Goal: Contribute content

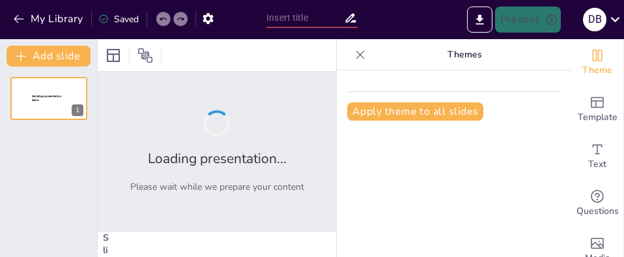
type input "Krisenbewusstsein und Identitätssuche: Die Romantik im Übergang zum 19. Jahrhun…"
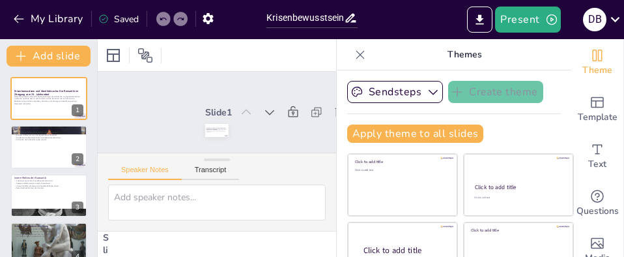
checkbox input "true"
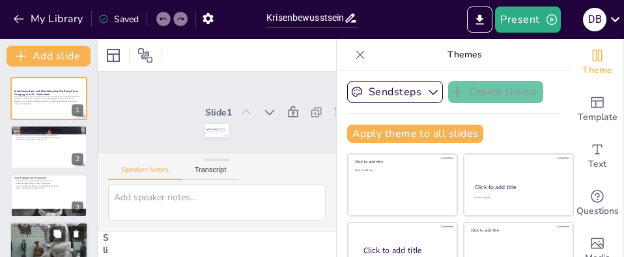
checkbox input "true"
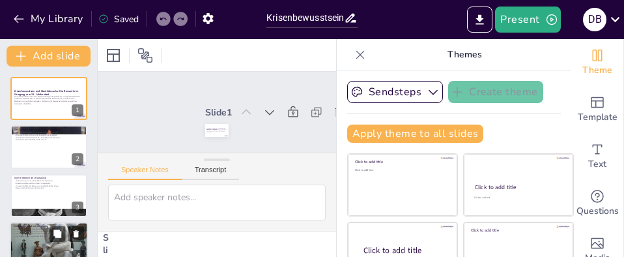
checkbox input "true"
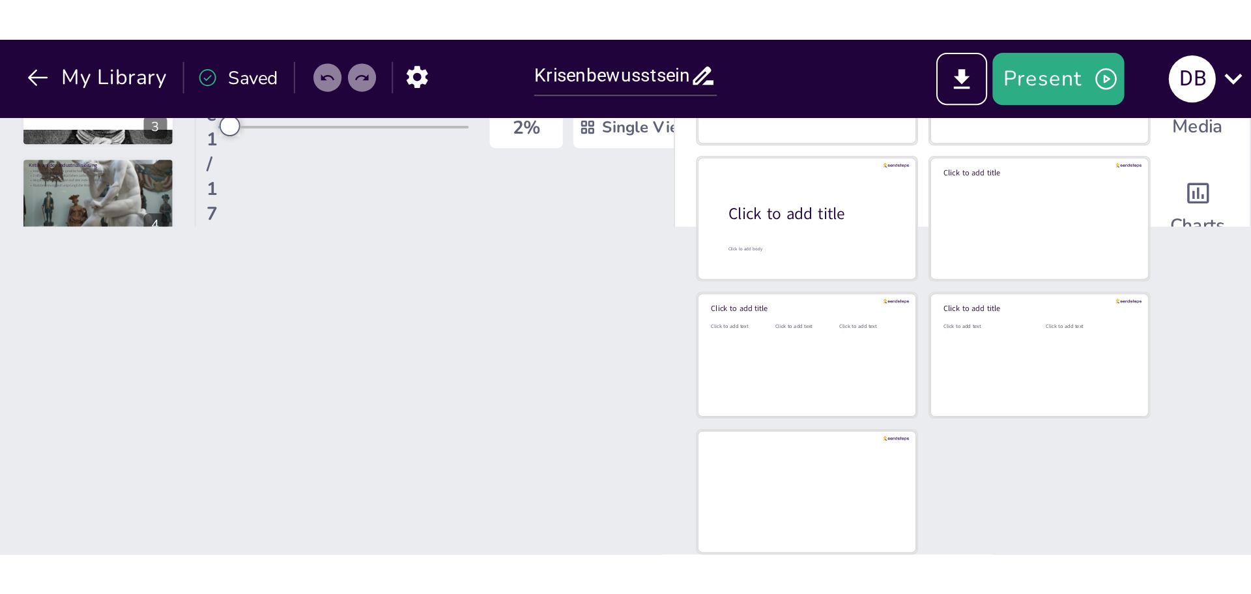
scroll to position [121, 0]
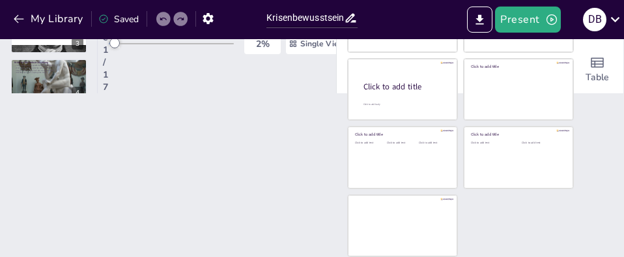
checkbox input "true"
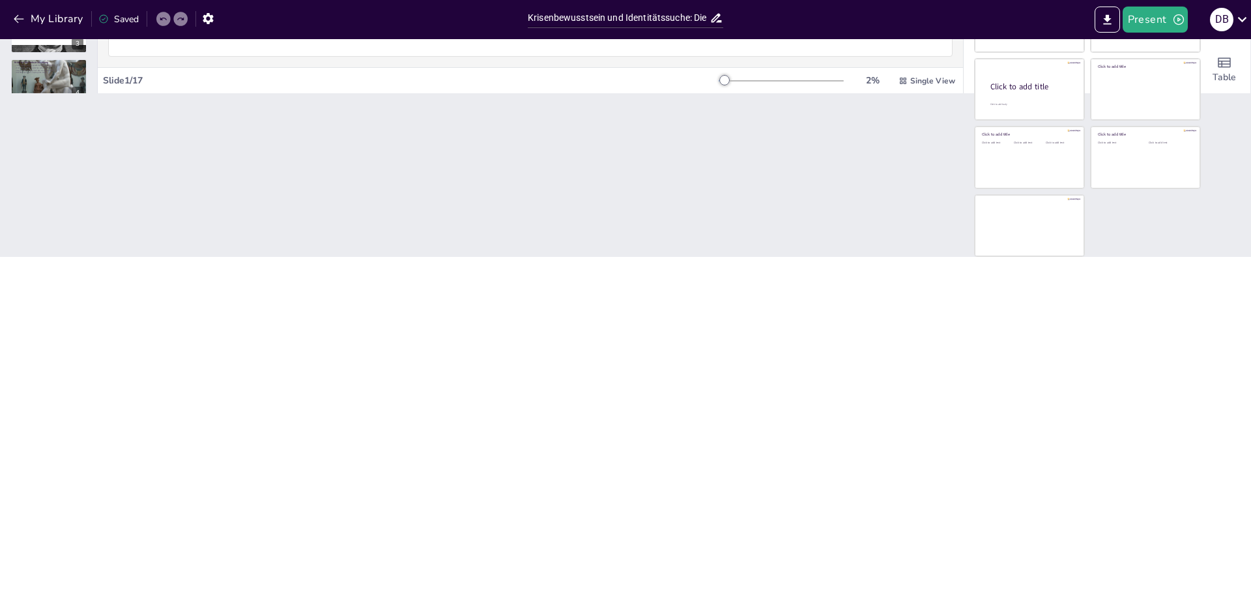
scroll to position [0, 0]
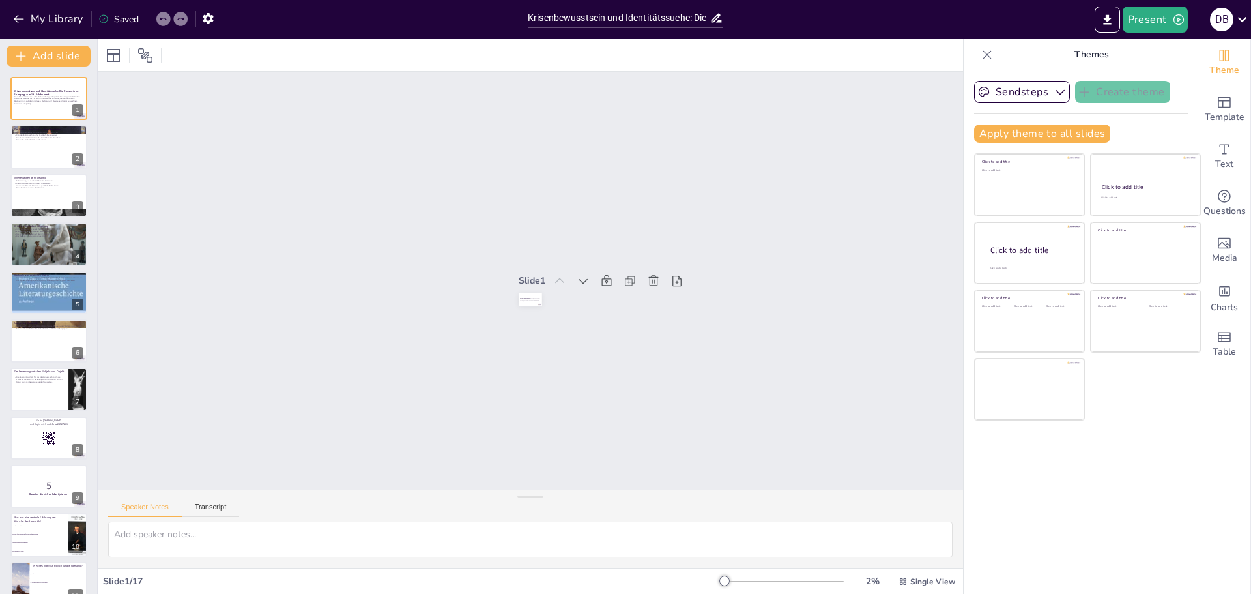
checkbox input "true"
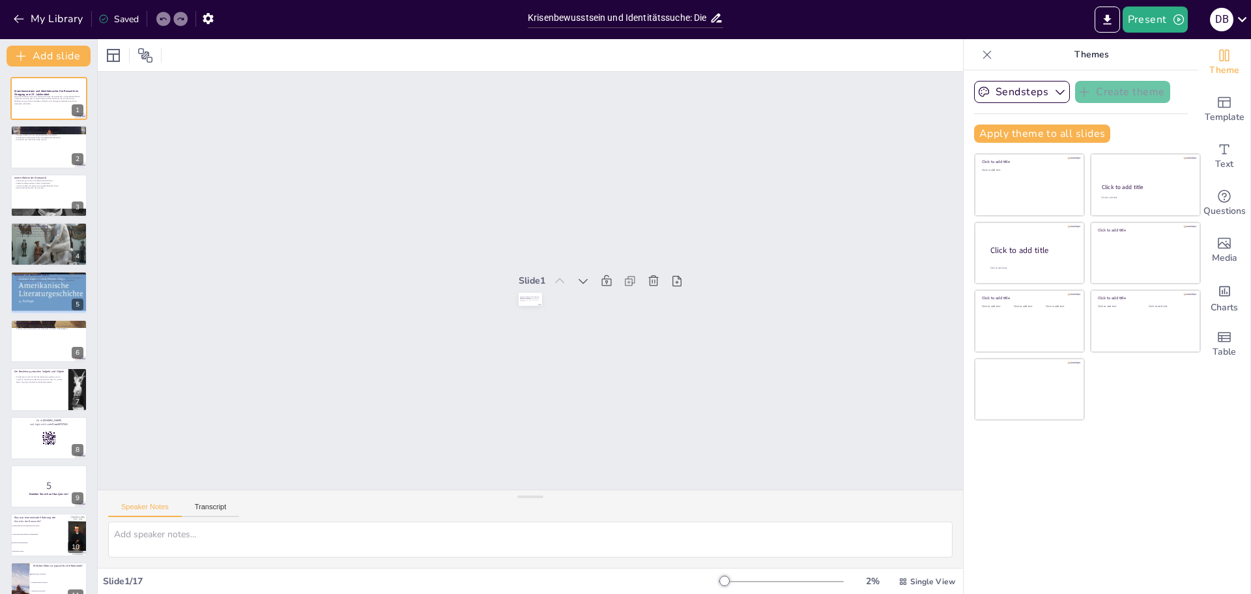
checkbox input "true"
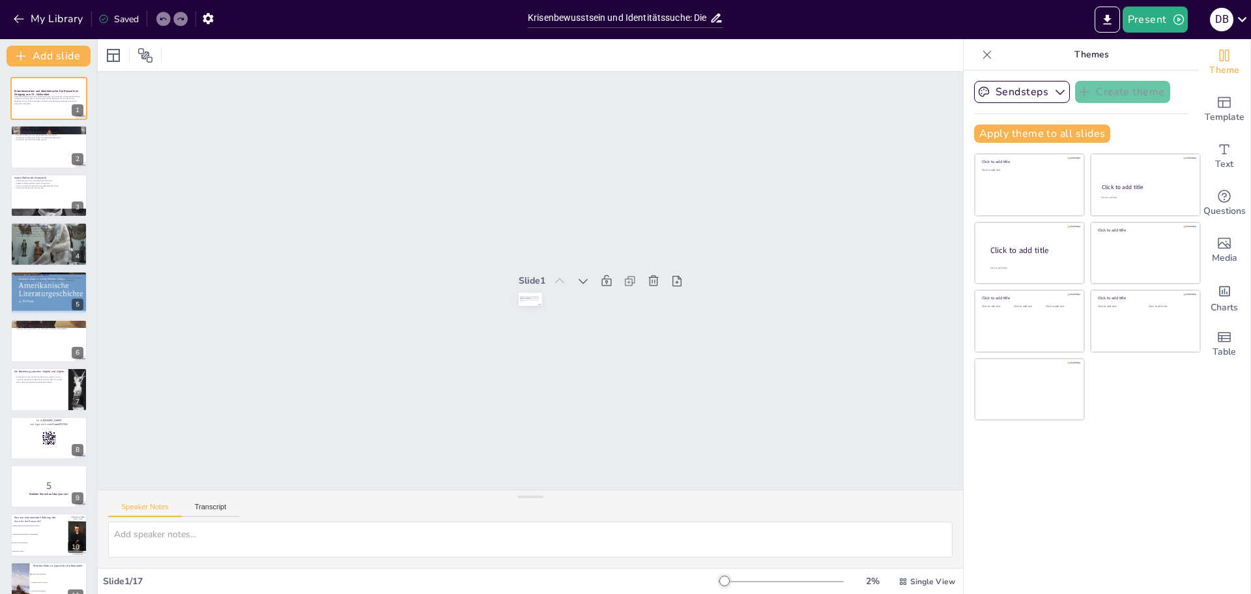
checkbox input "true"
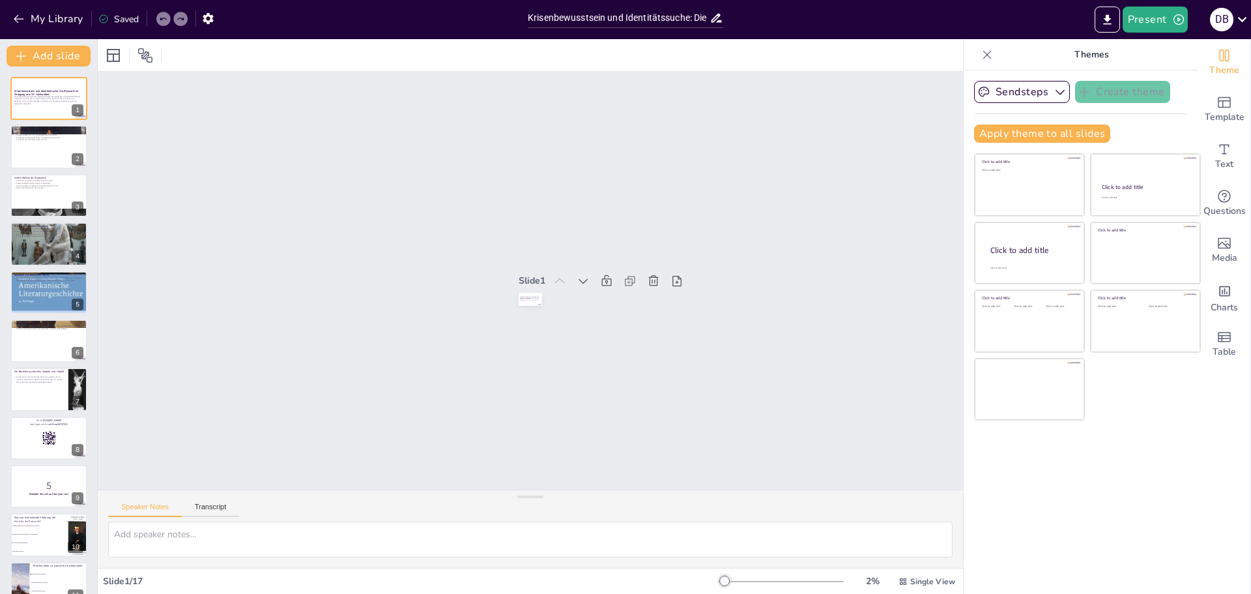
checkbox input "true"
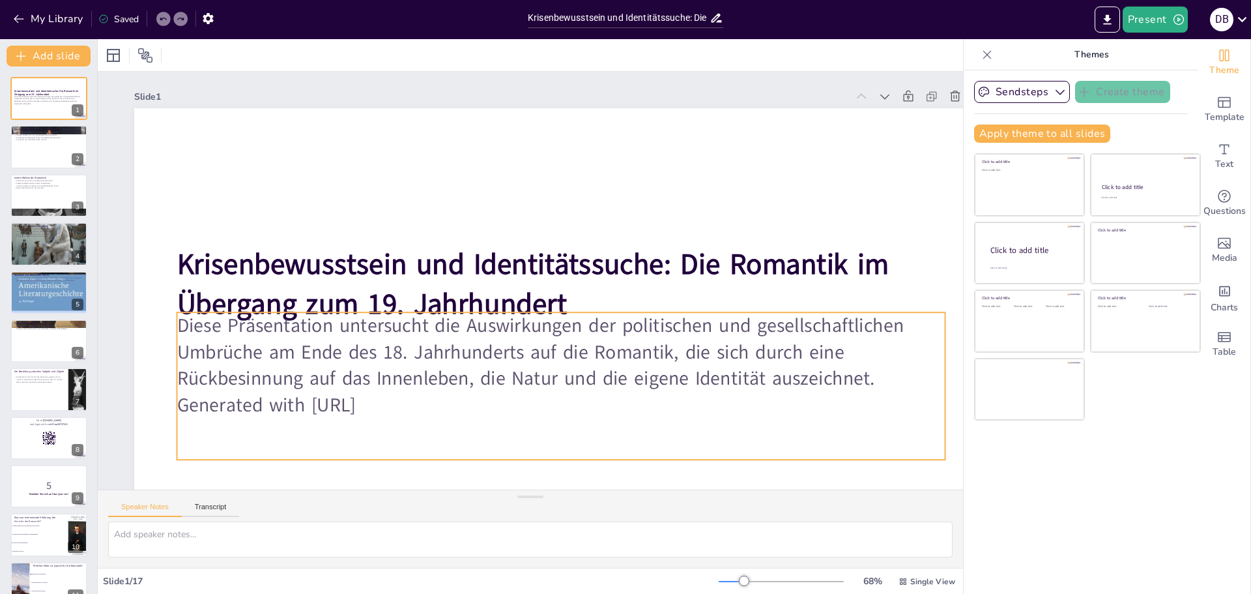
checkbox input "true"
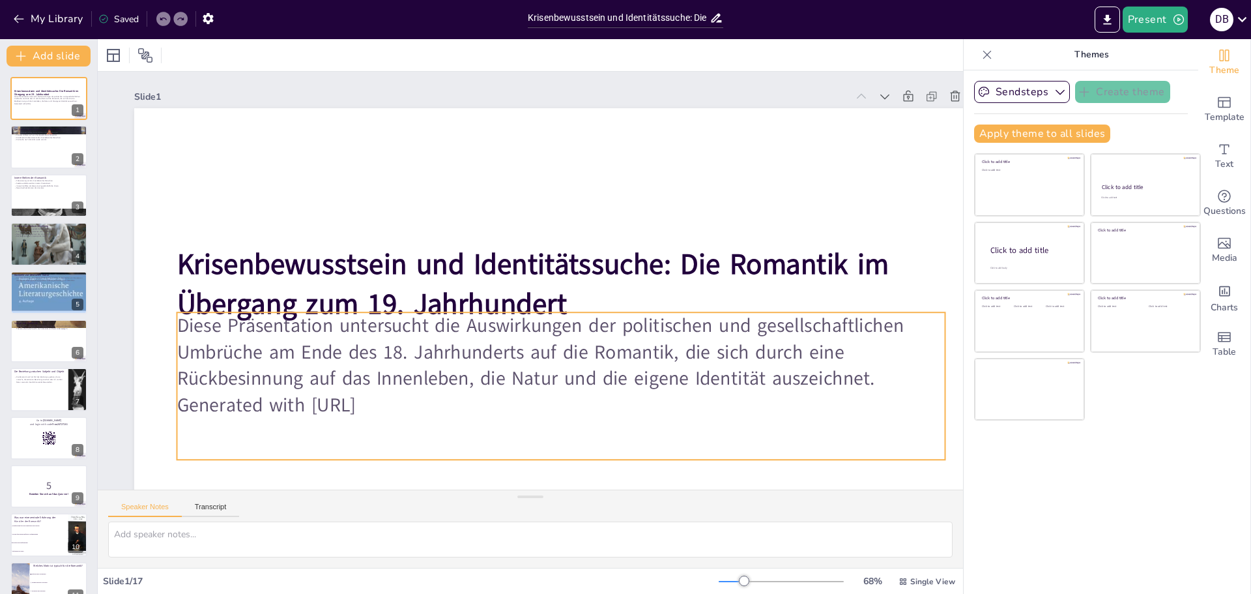
checkbox input "true"
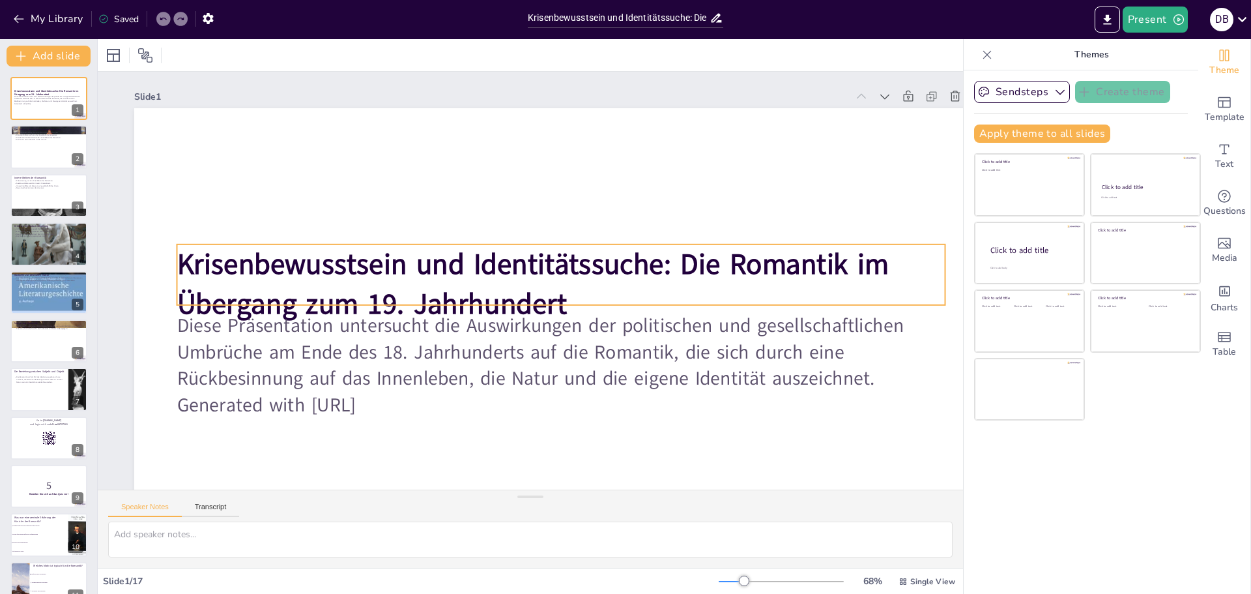
checkbox input "true"
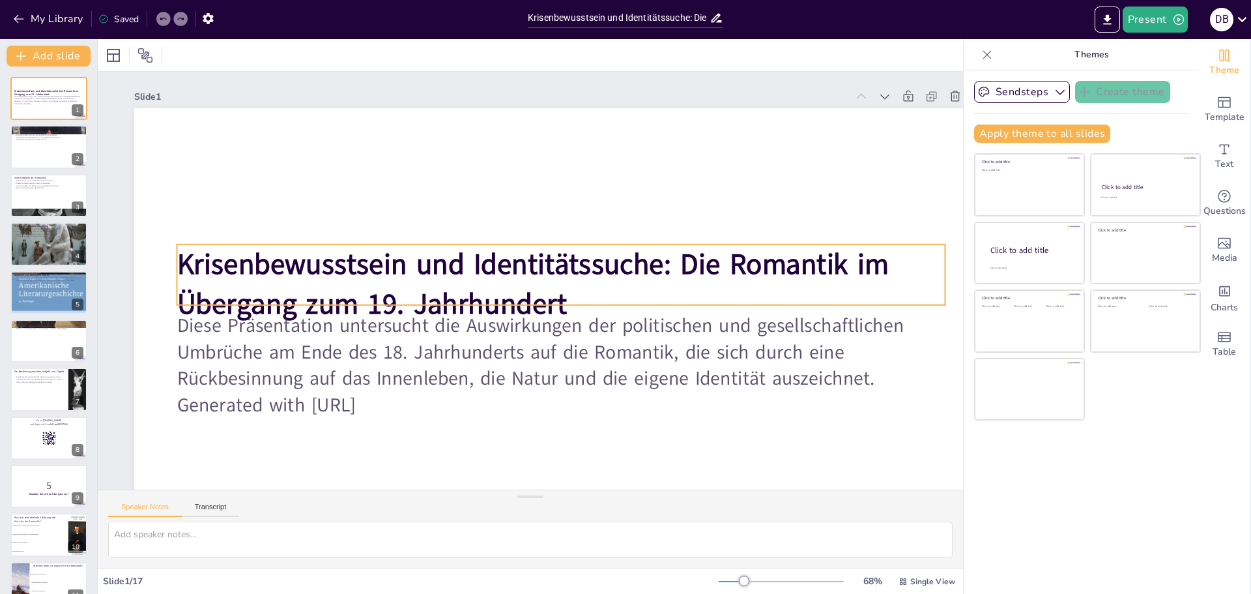
checkbox input "true"
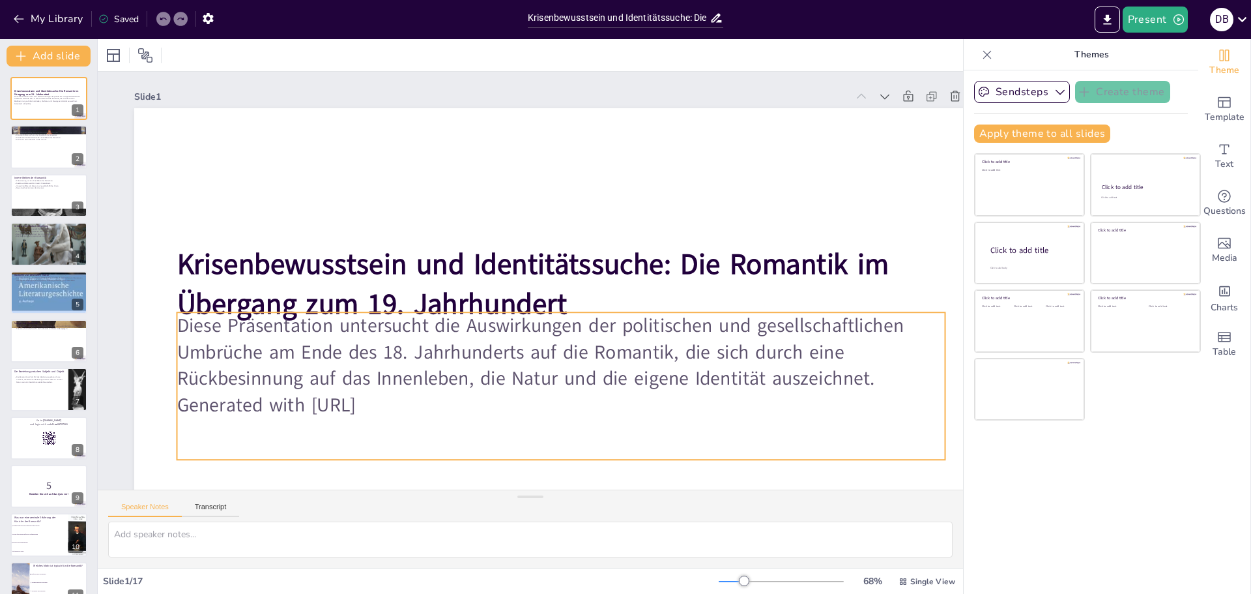
checkbox input "true"
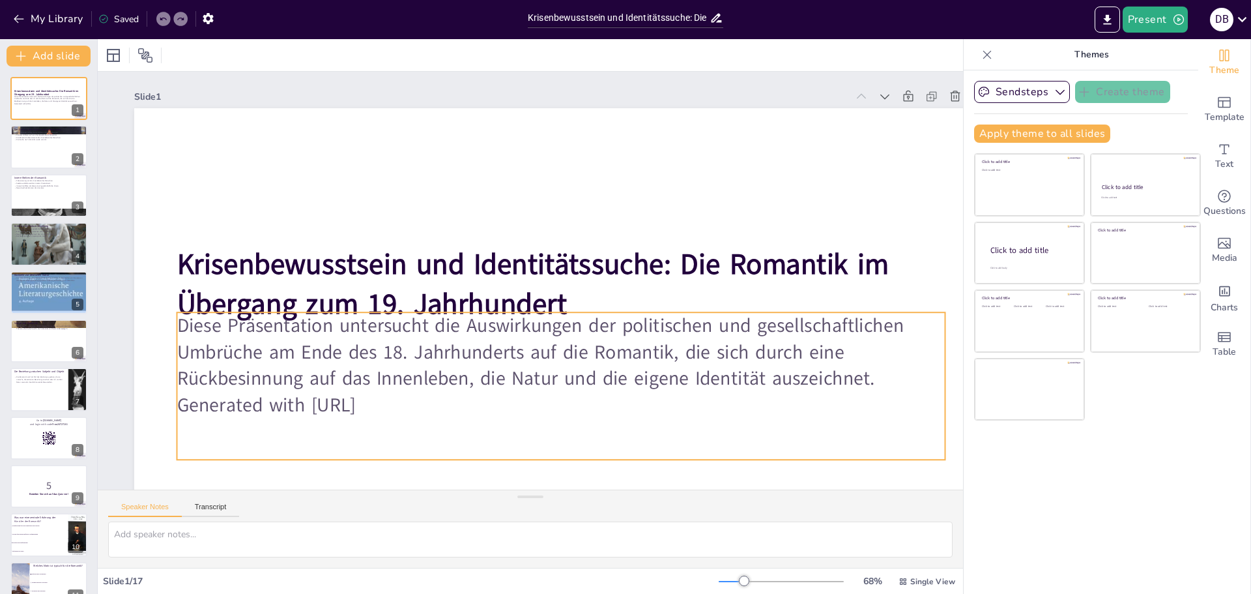
checkbox input "true"
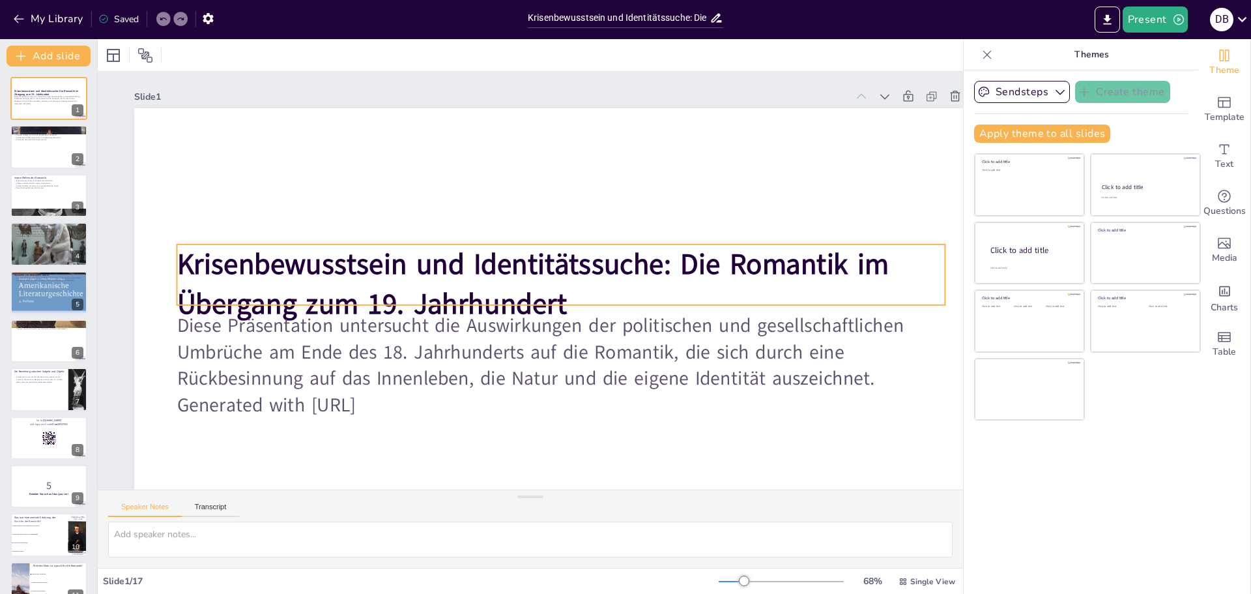
checkbox input "true"
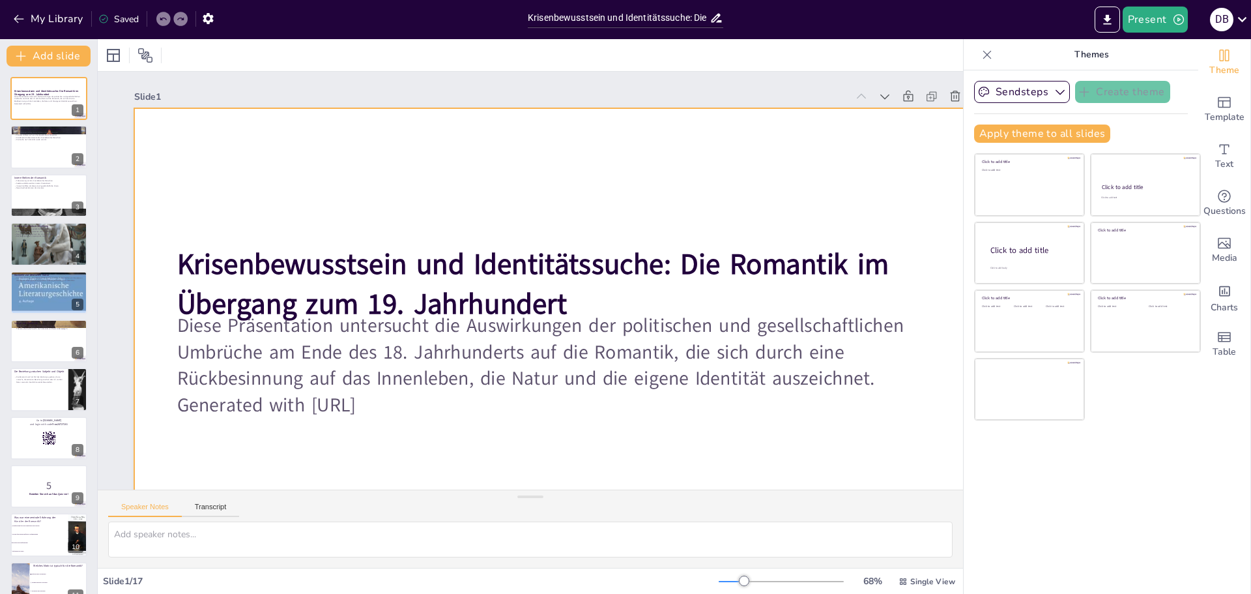
checkbox input "true"
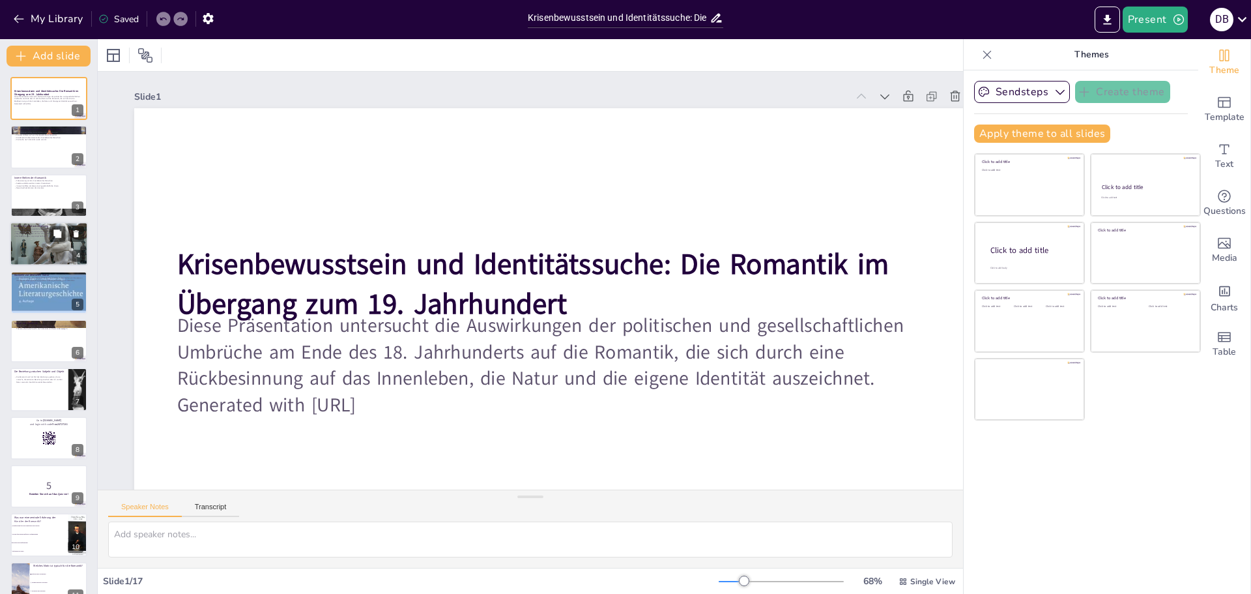
checkbox input "true"
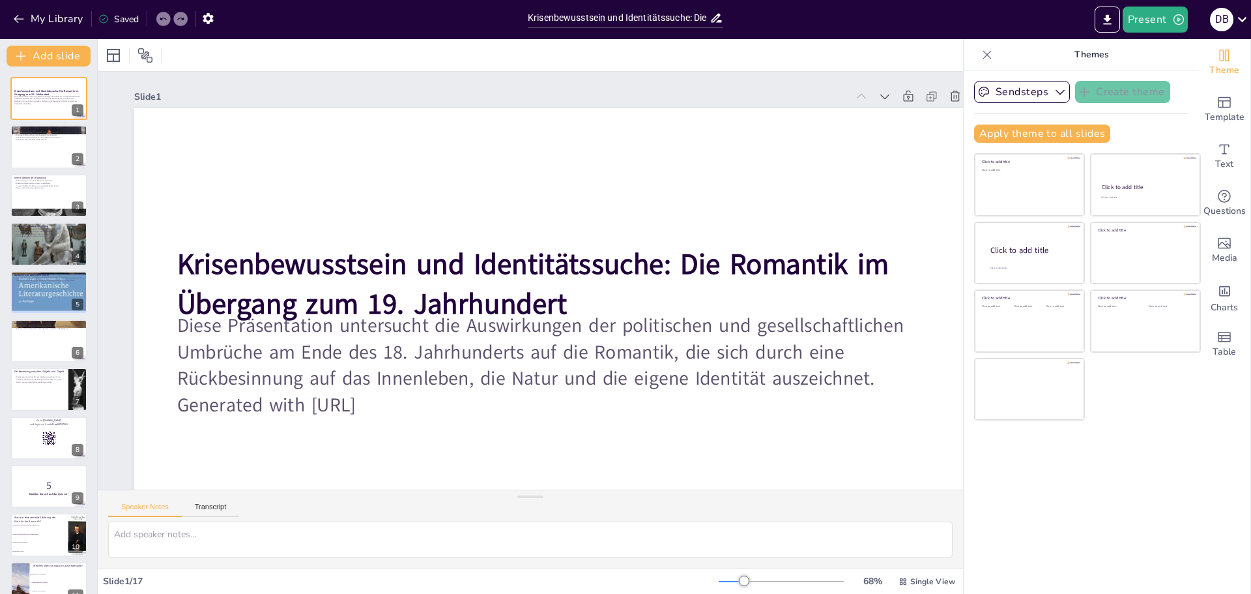
checkbox input "true"
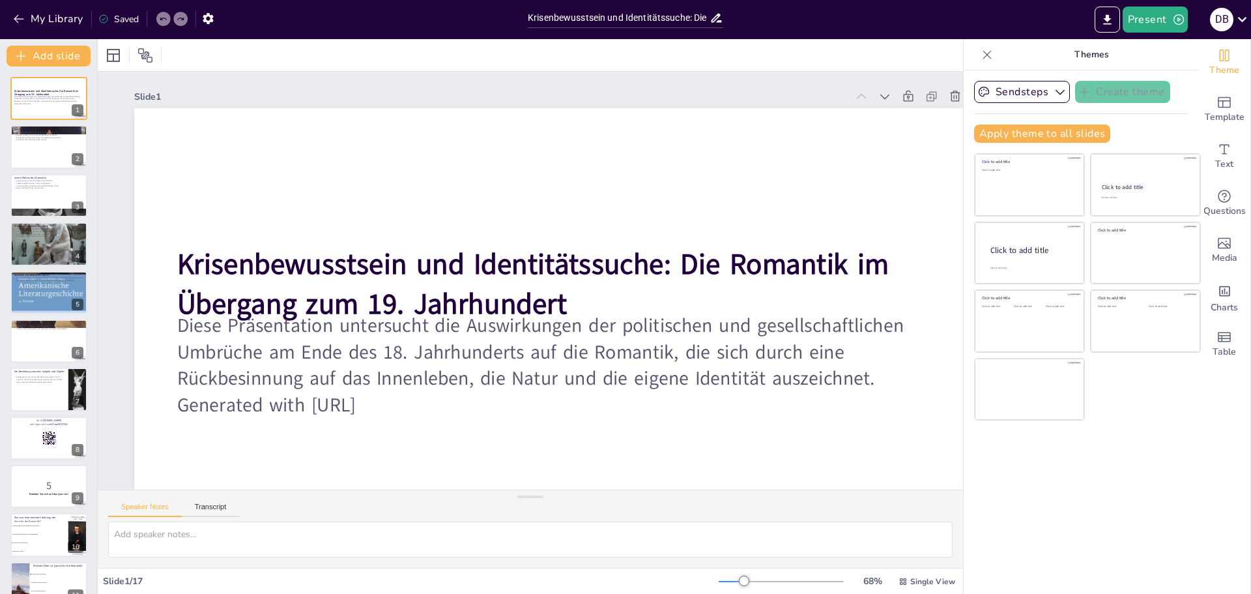
checkbox input "true"
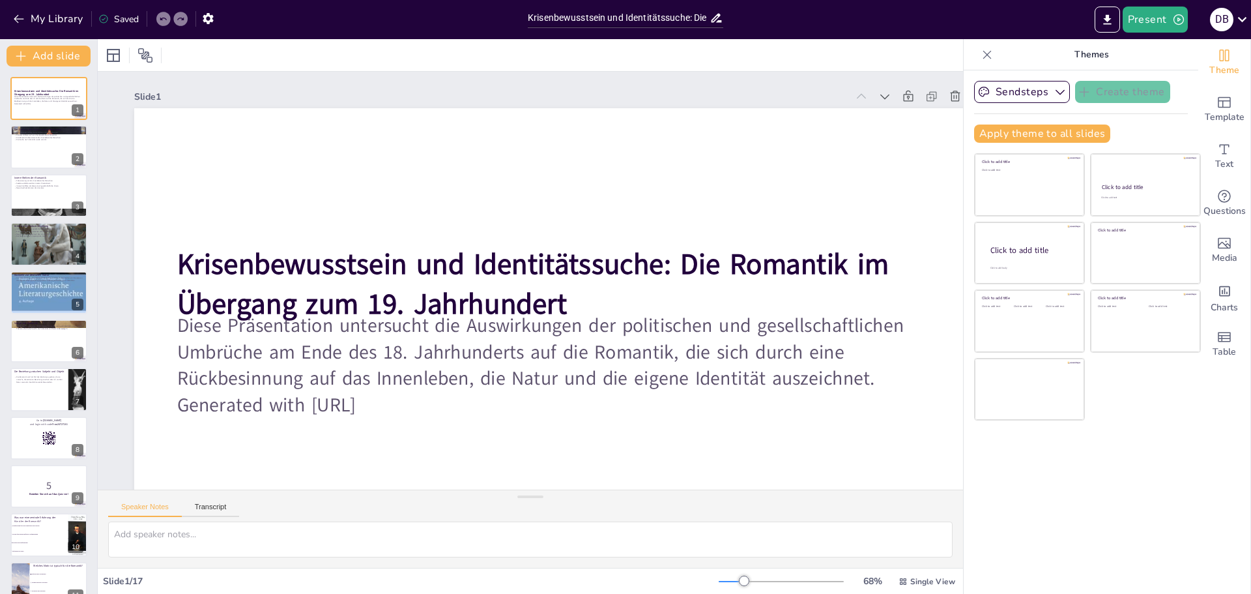
checkbox input "true"
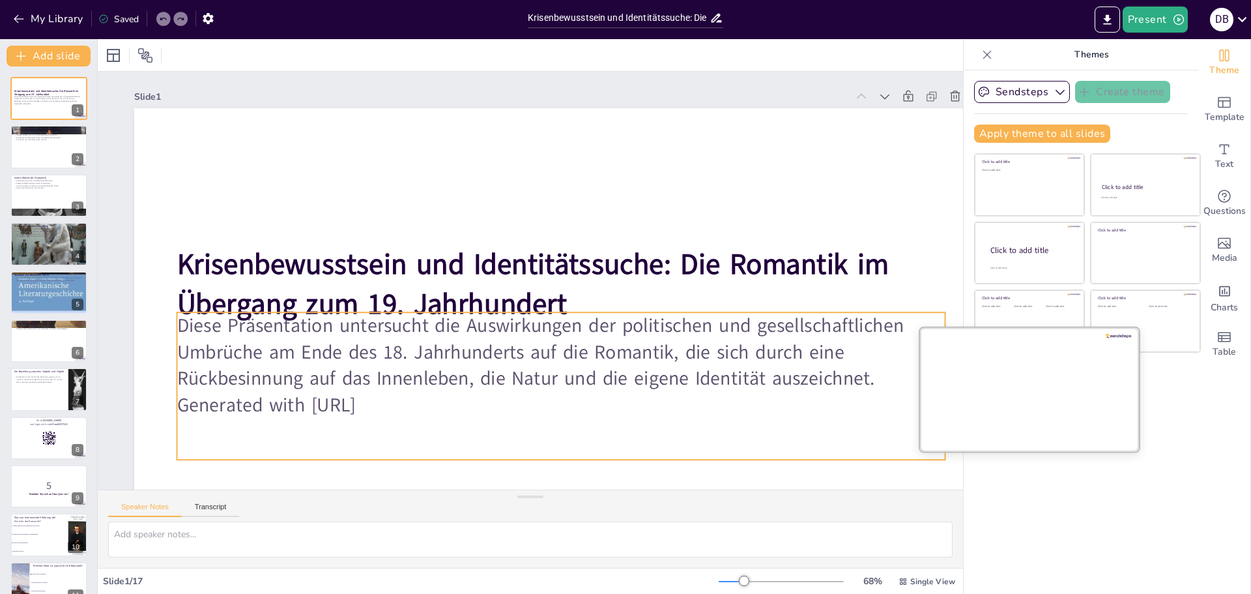
checkbox input "true"
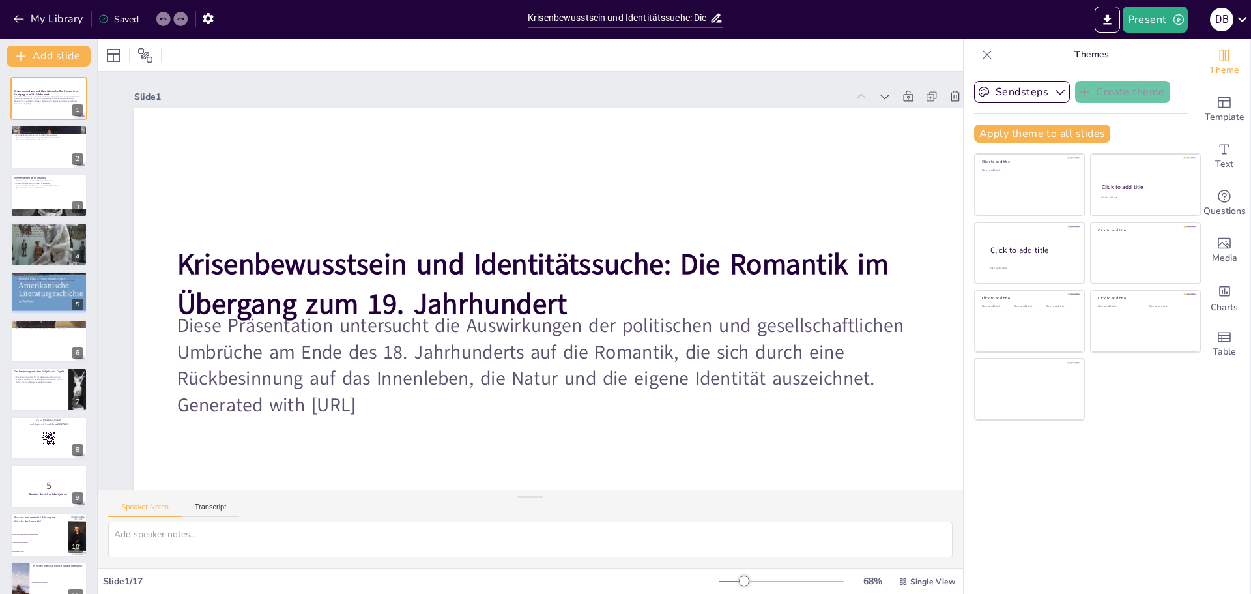
checkbox input "true"
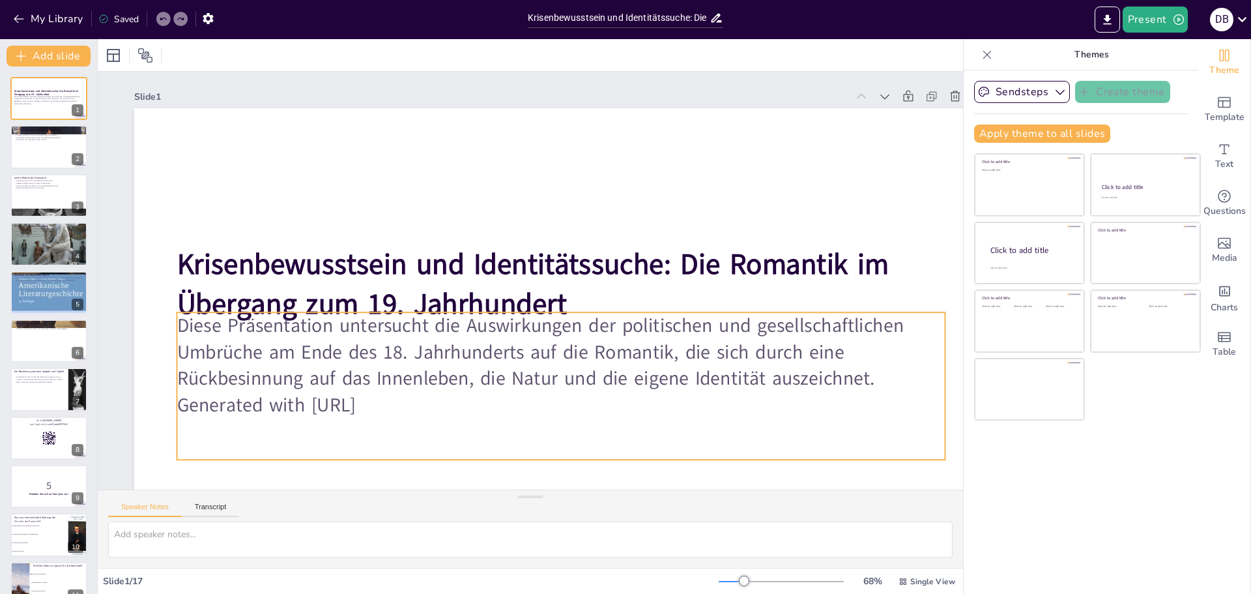
checkbox input "true"
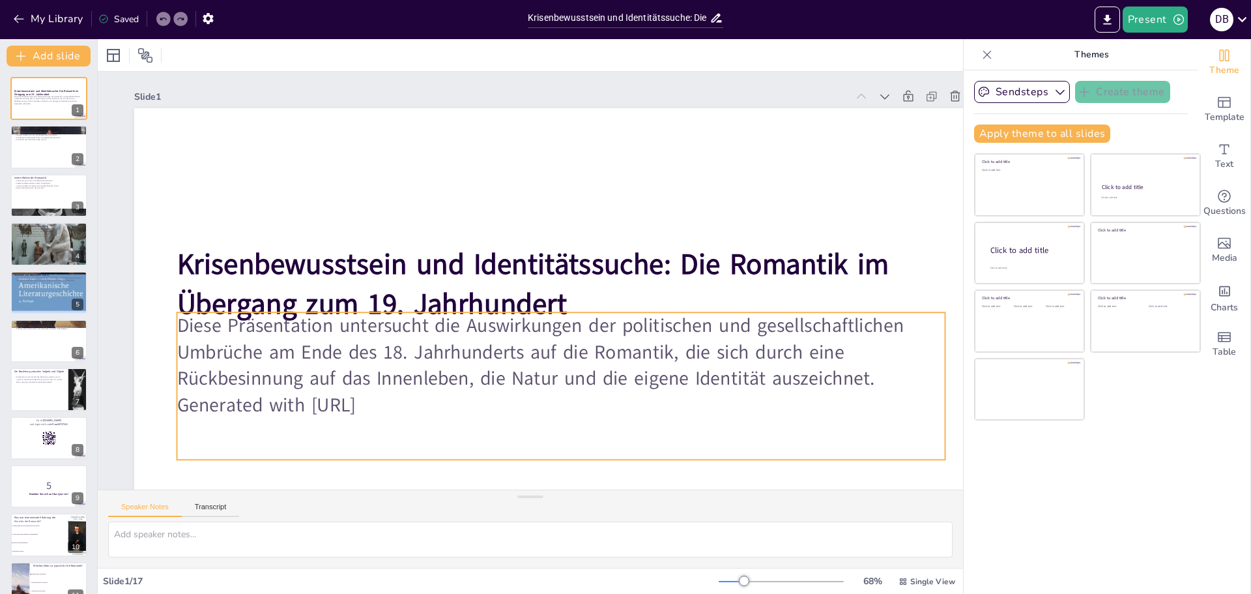
checkbox input "true"
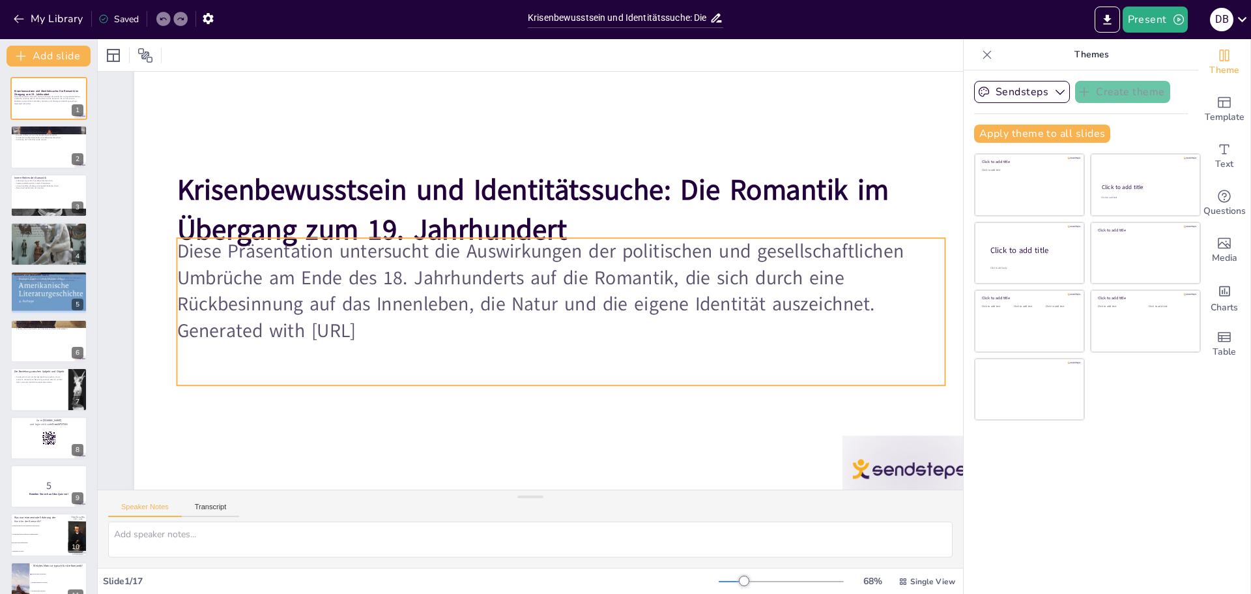
checkbox input "true"
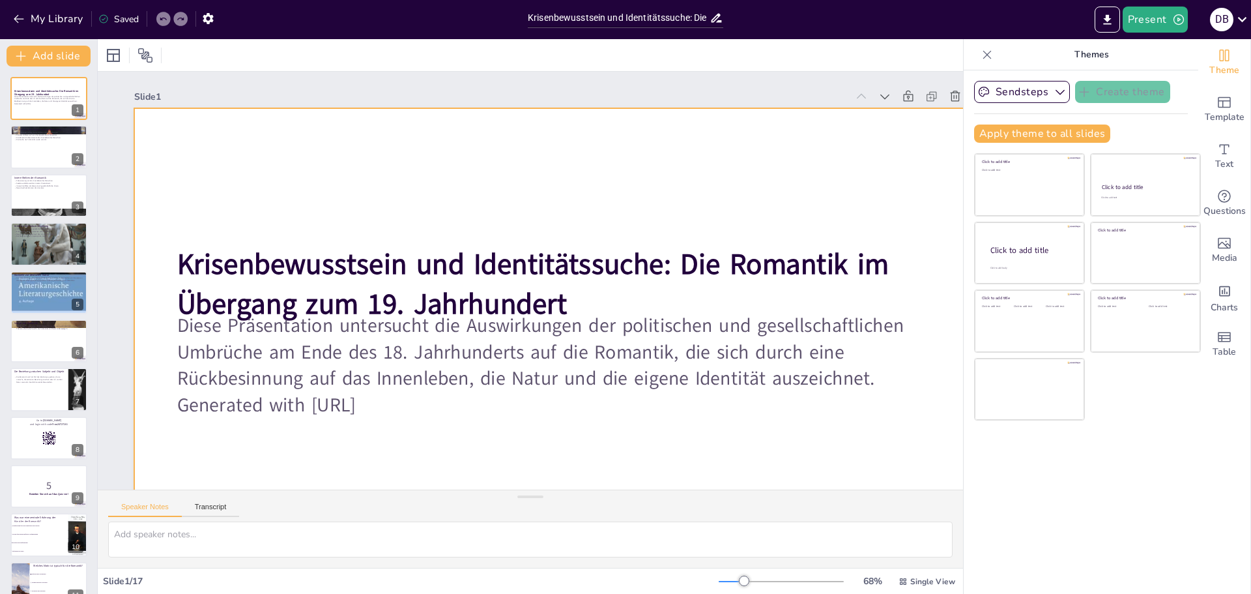
checkbox input "true"
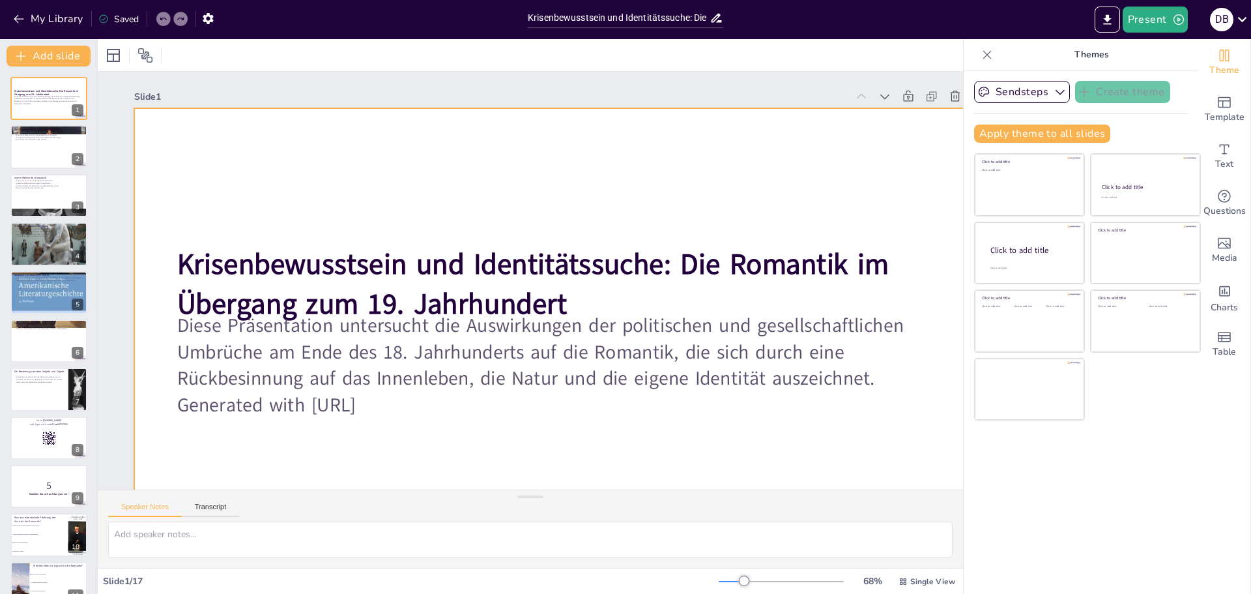
checkbox input "true"
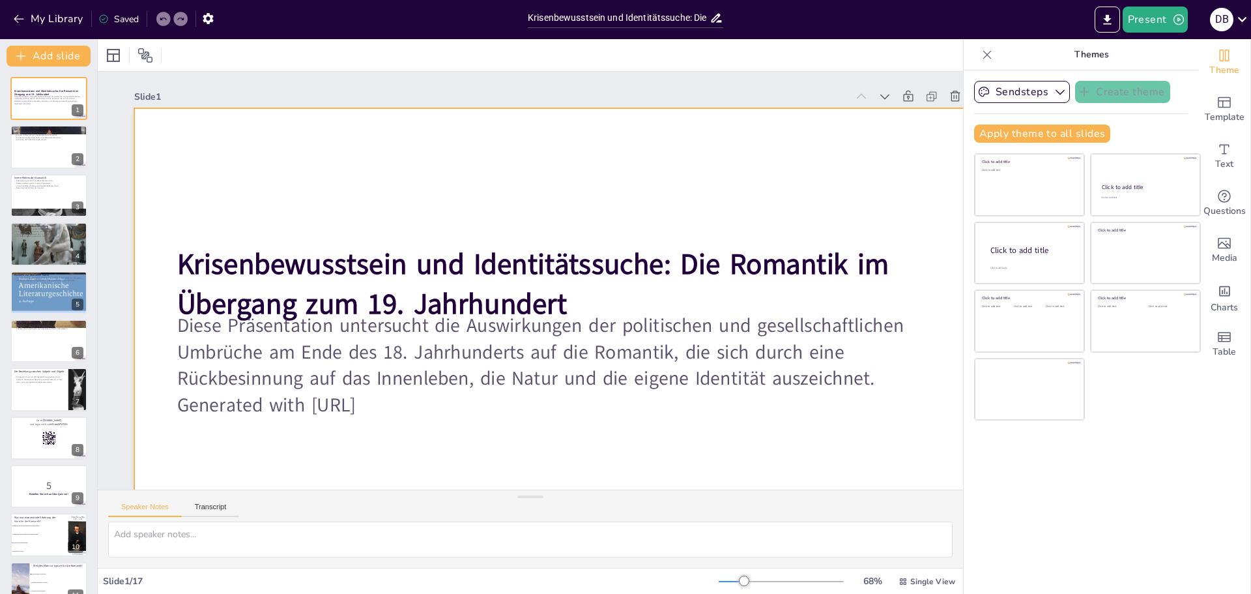
checkbox input "true"
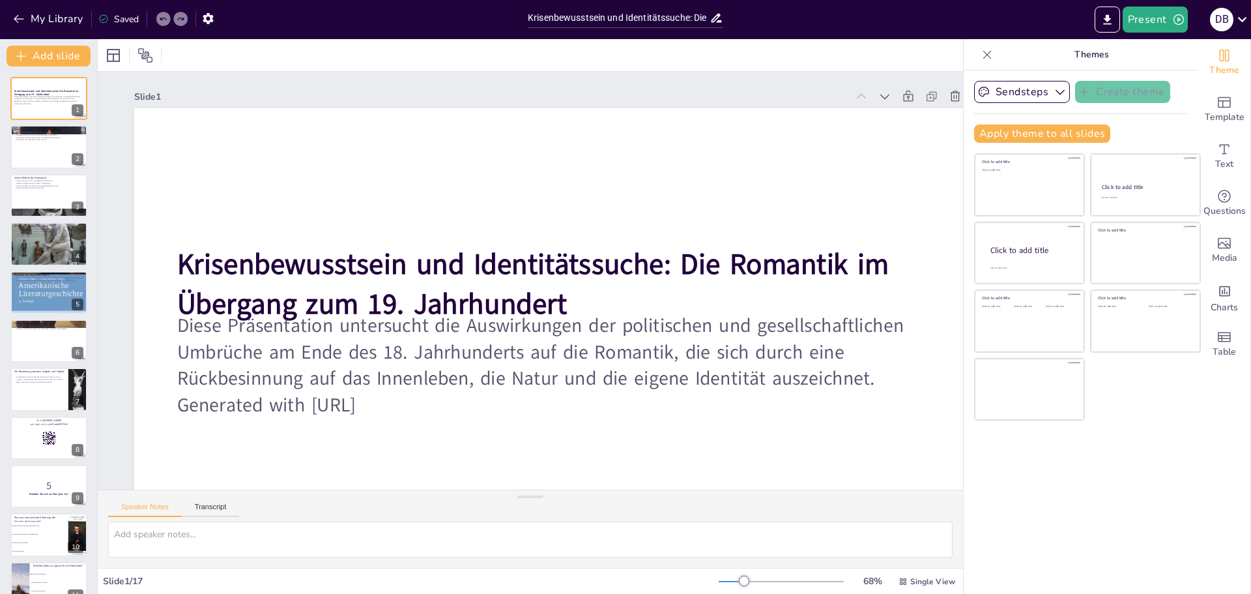
checkbox input "true"
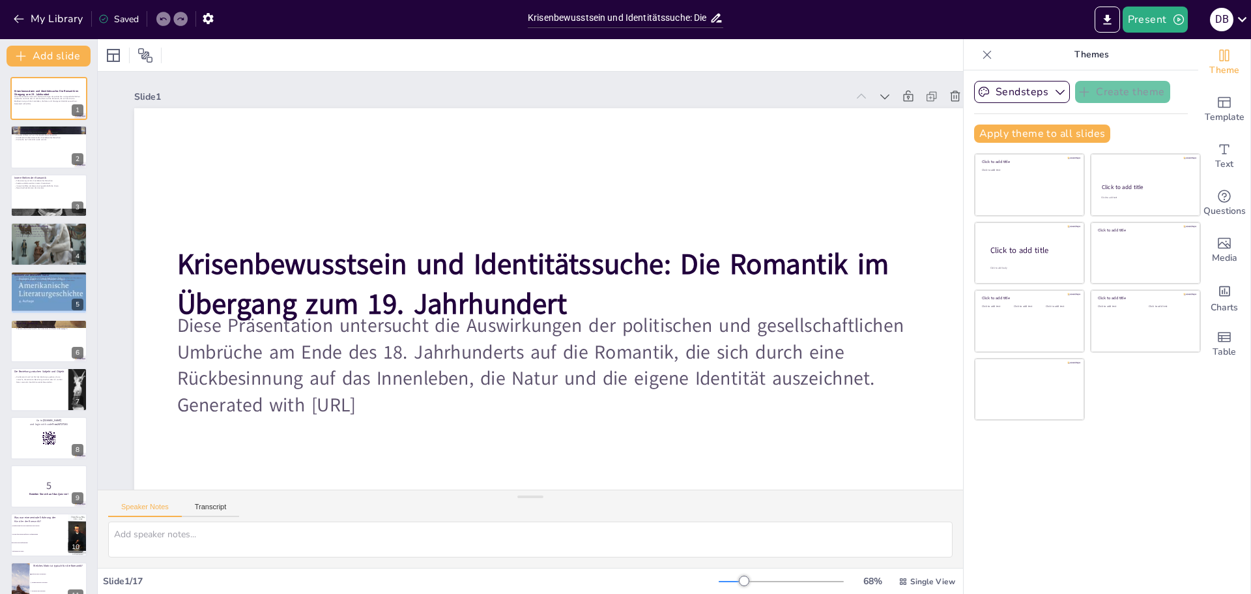
checkbox input "true"
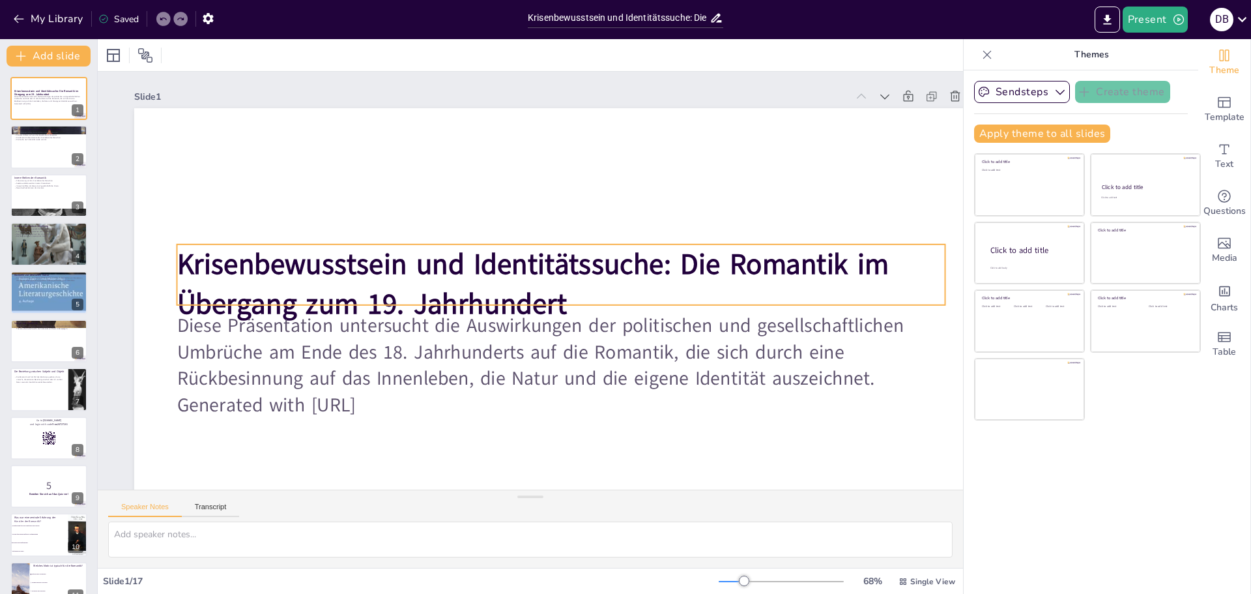
checkbox input "true"
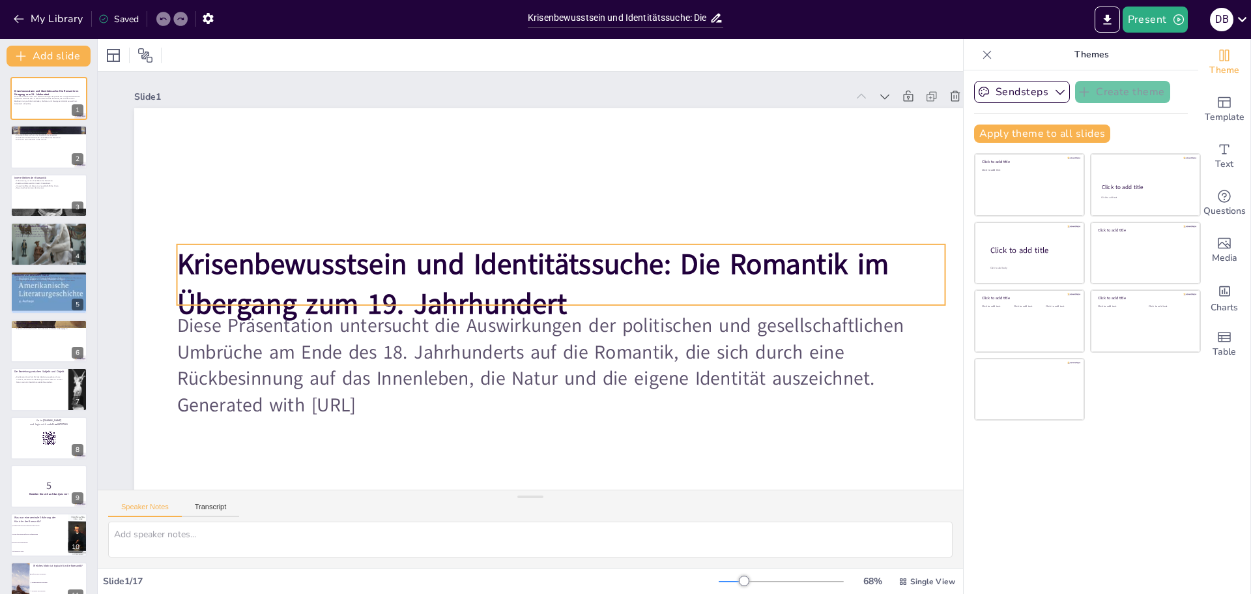
checkbox input "true"
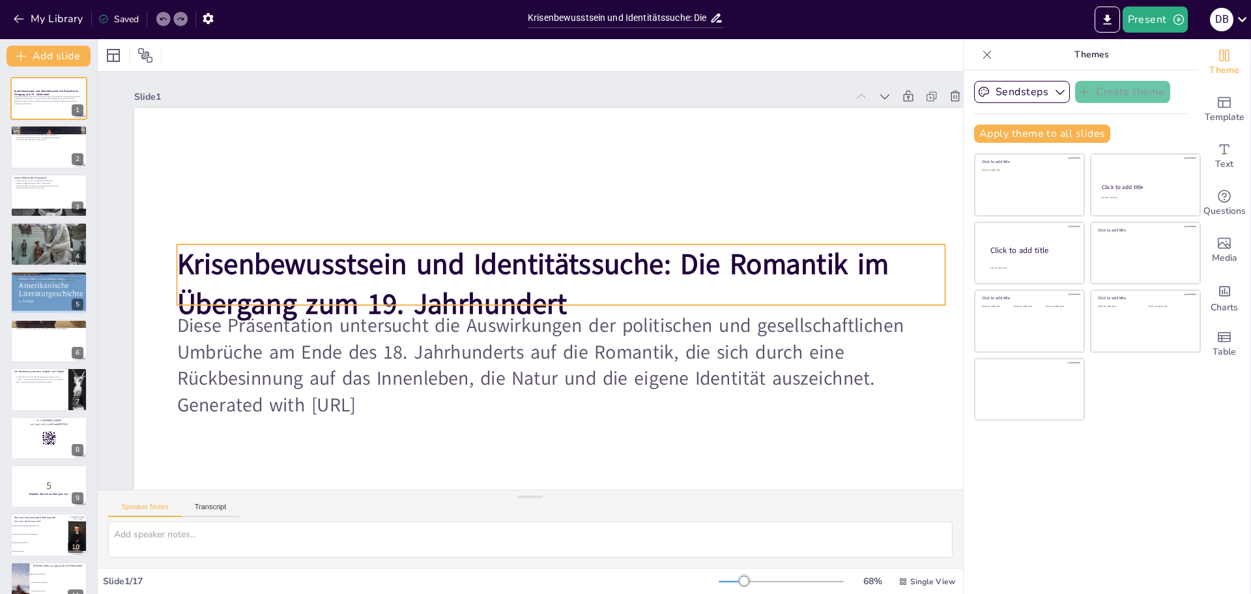
checkbox input "true"
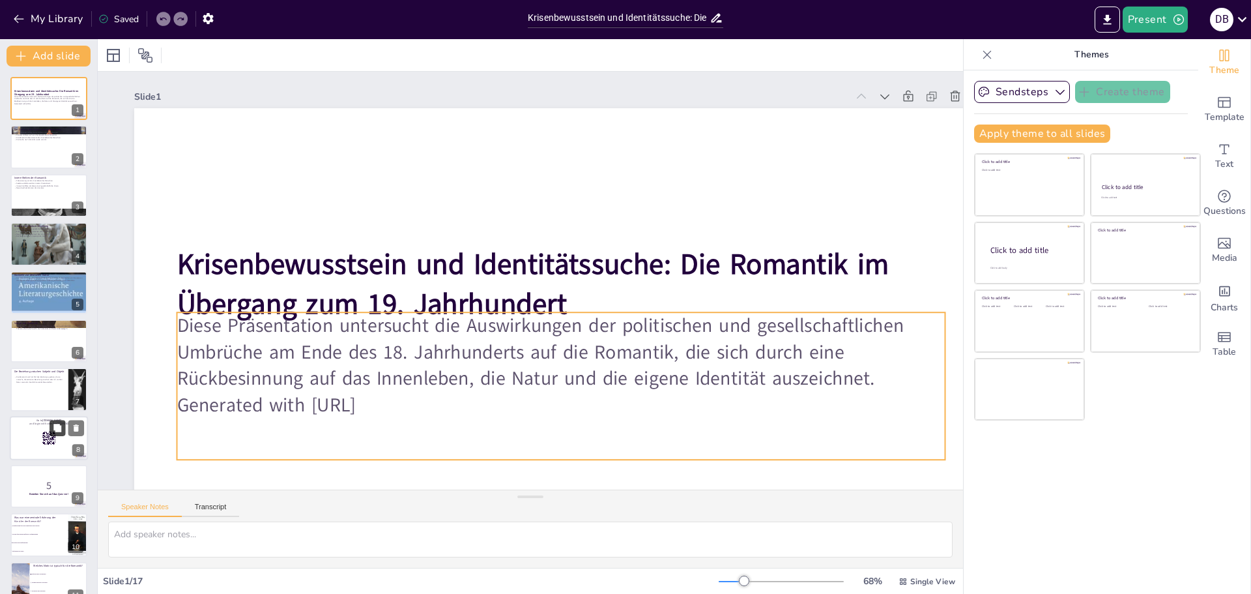
checkbox input "true"
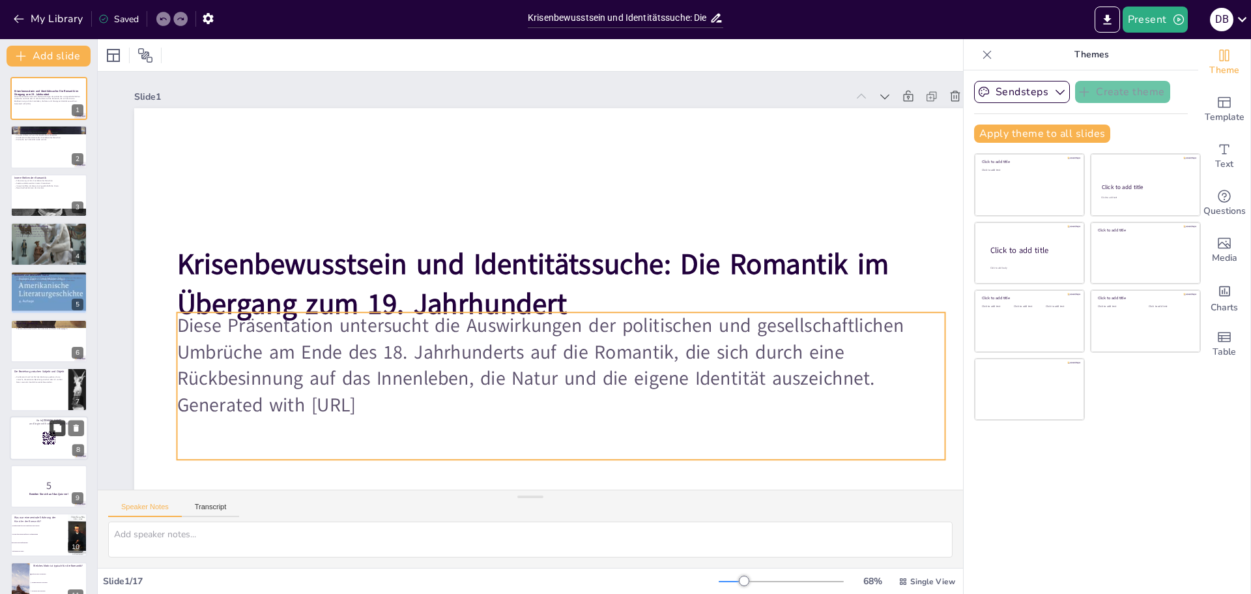
checkbox input "true"
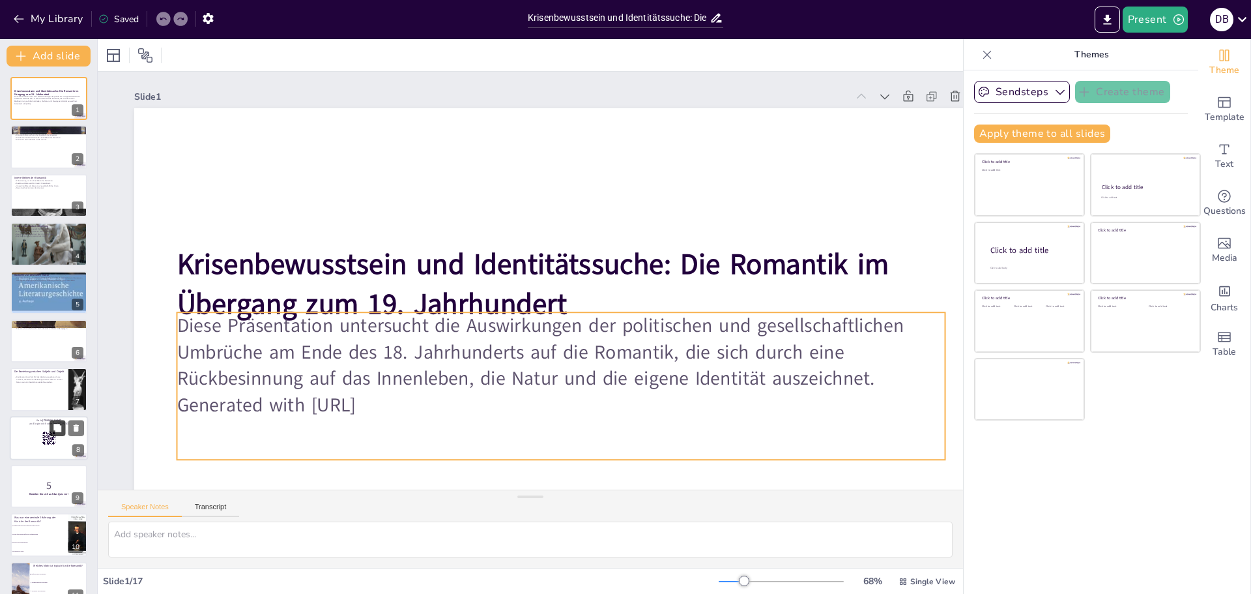
checkbox input "true"
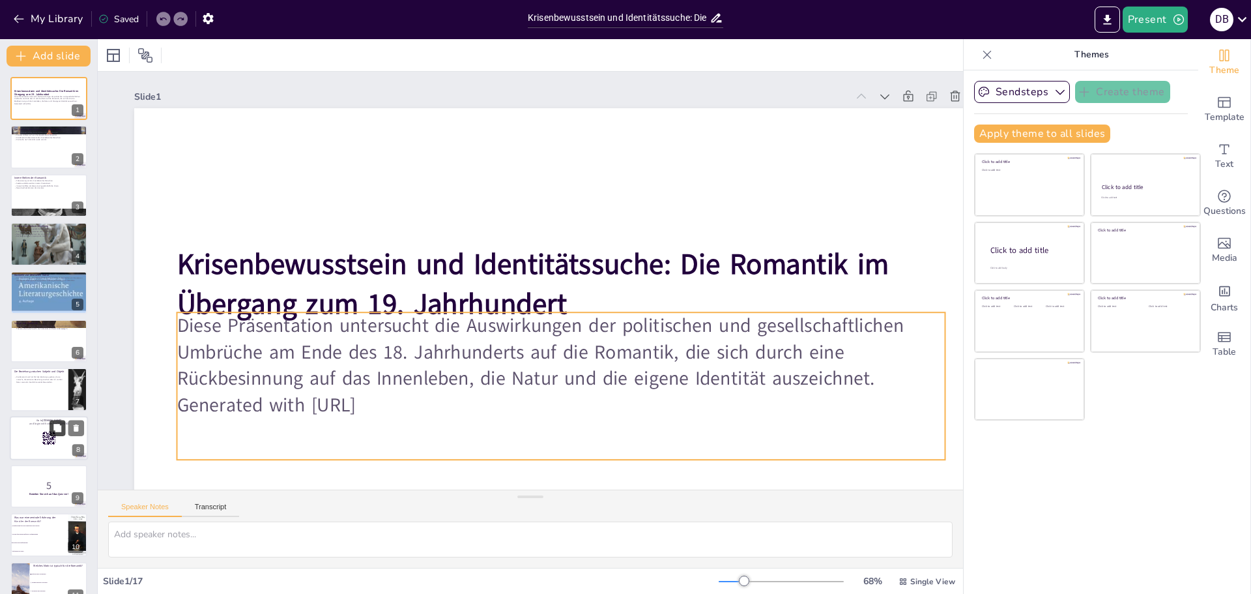
checkbox input "true"
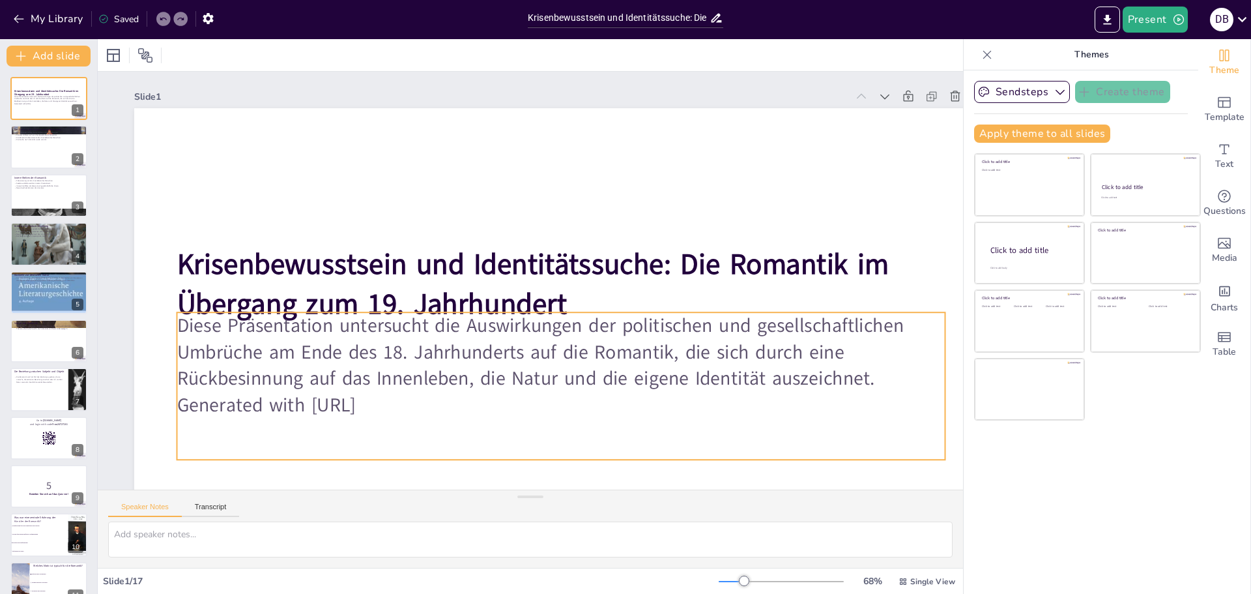
checkbox input "true"
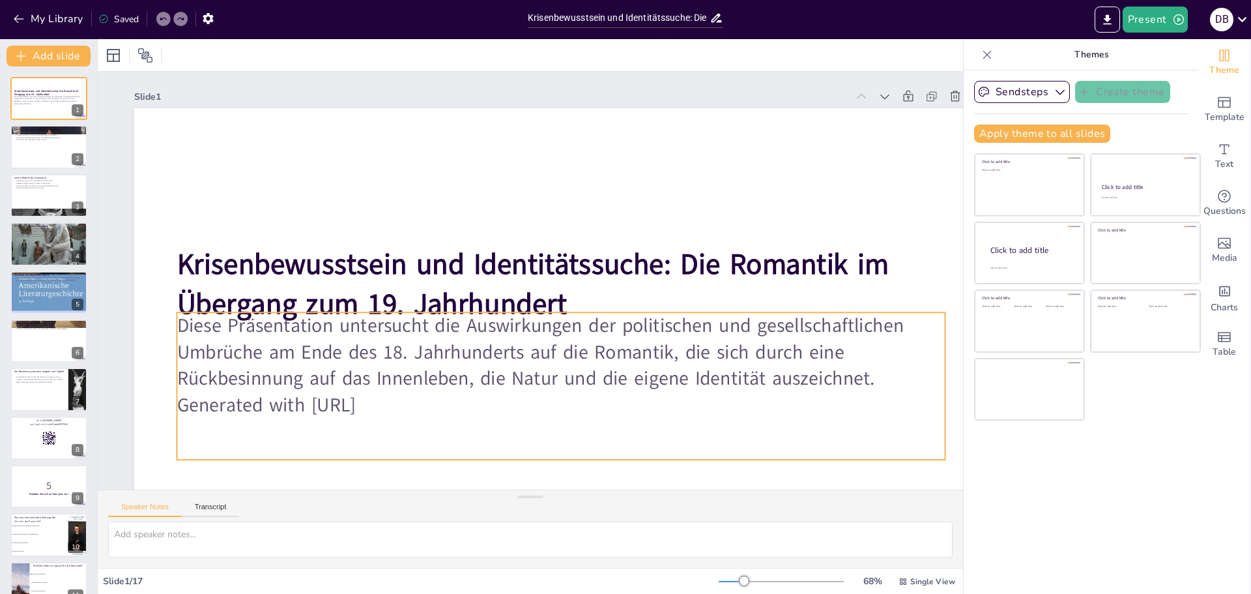
checkbox input "true"
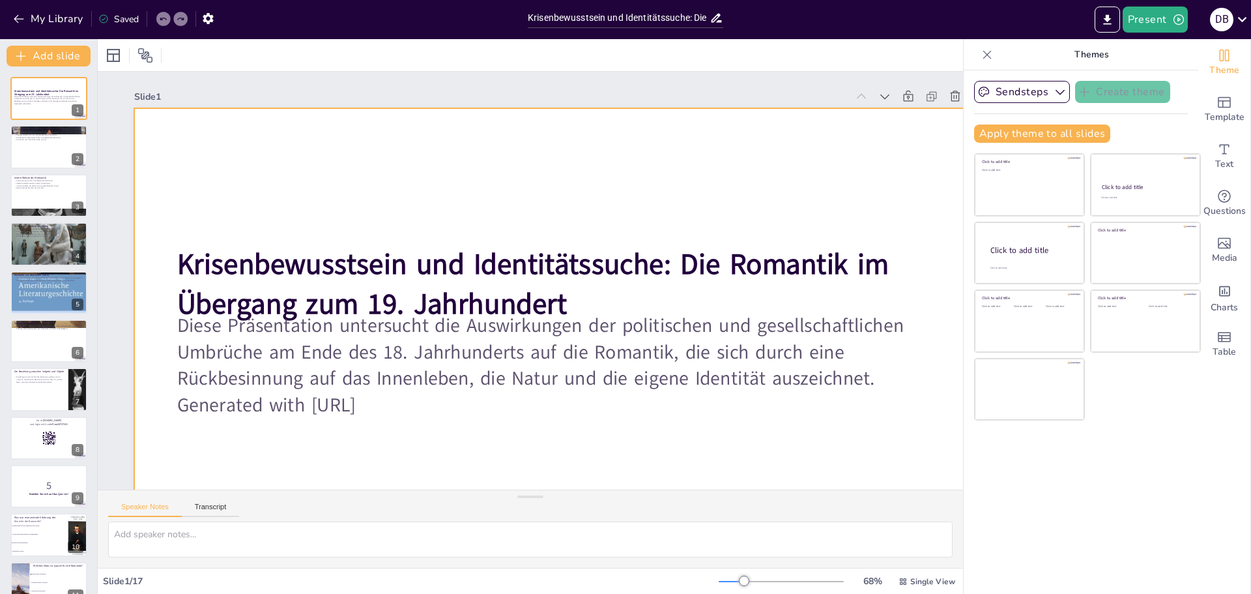
checkbox input "true"
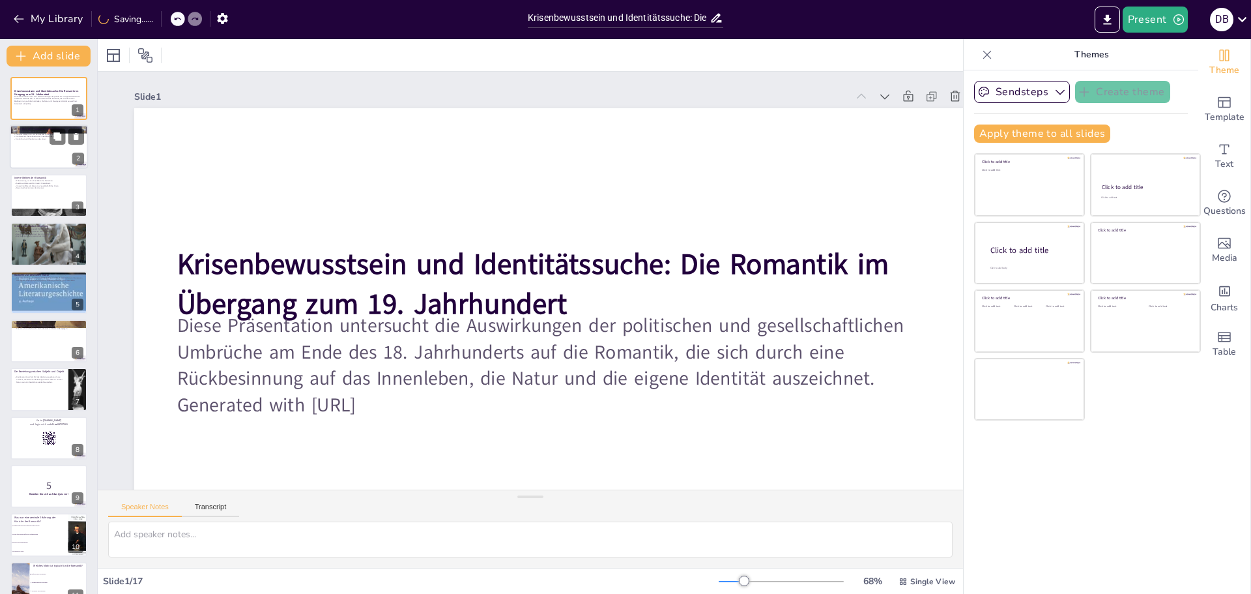
click at [55, 149] on div at bounding box center [49, 147] width 78 height 44
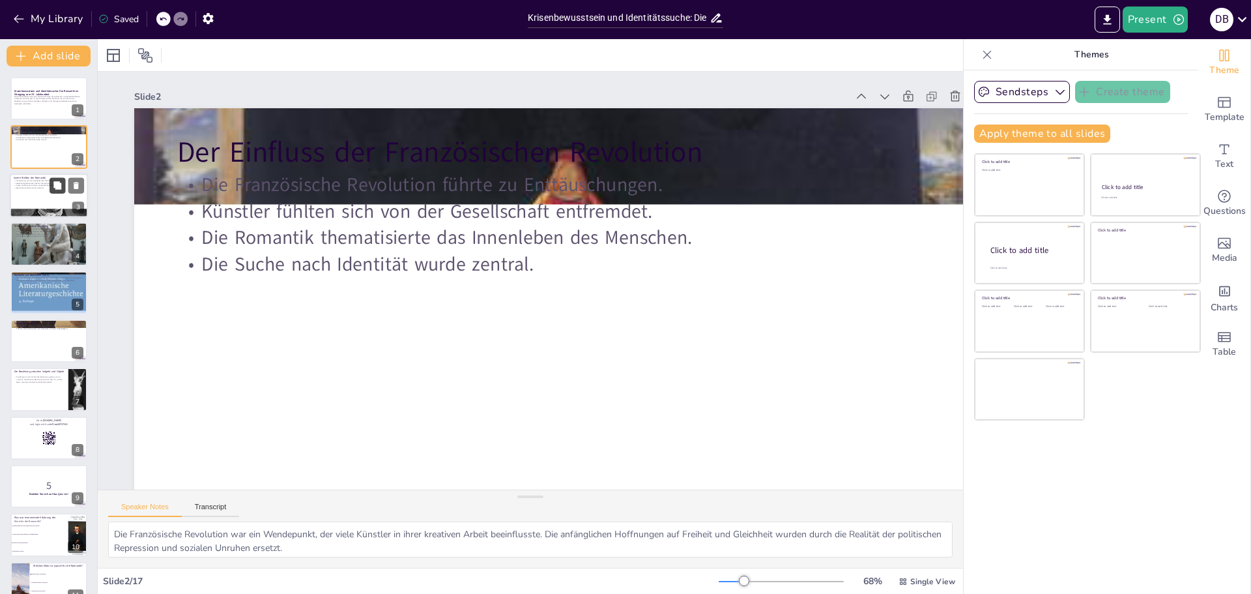
click at [53, 190] on icon at bounding box center [57, 185] width 9 height 9
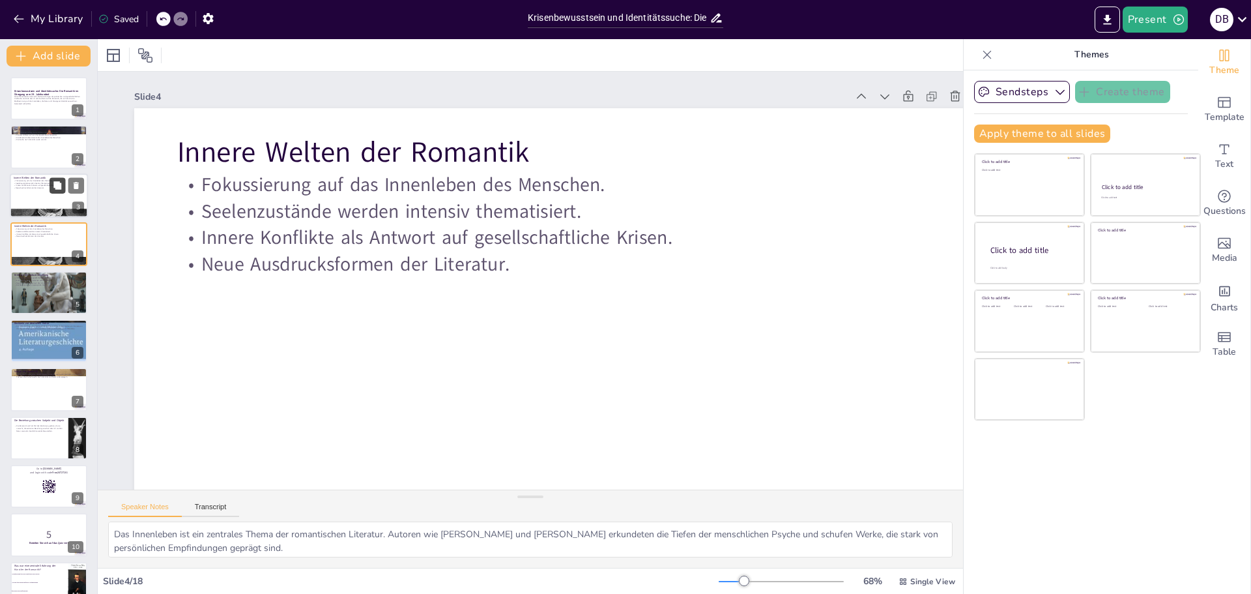
scroll to position [68, 0]
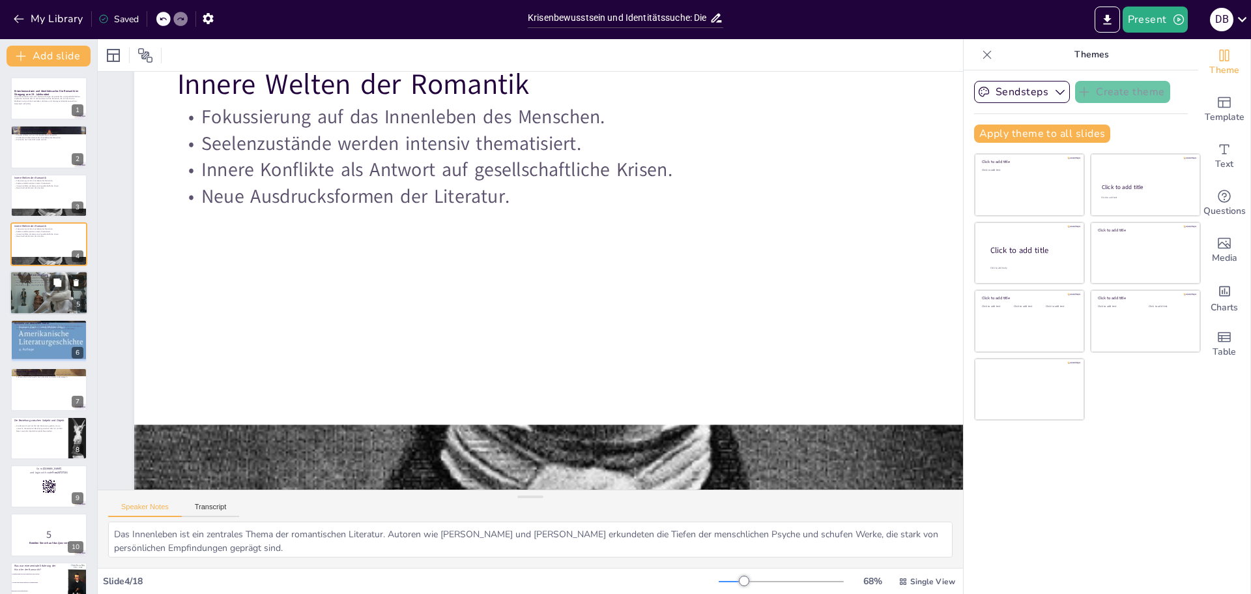
click at [49, 256] on div at bounding box center [49, 292] width 78 height 53
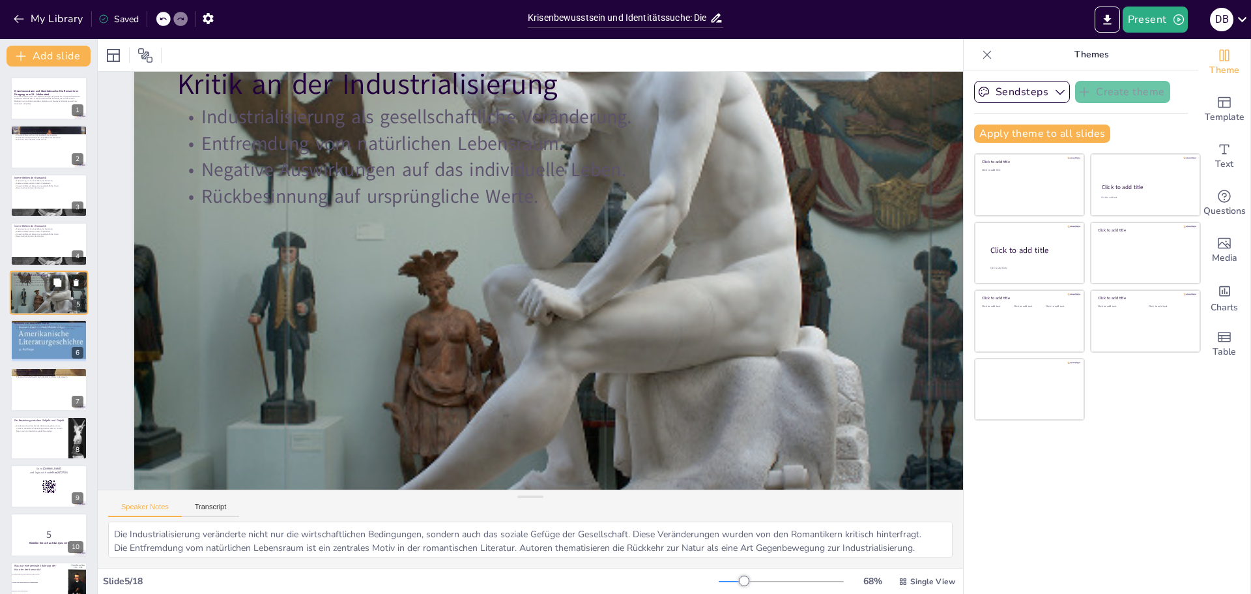
scroll to position [0, 0]
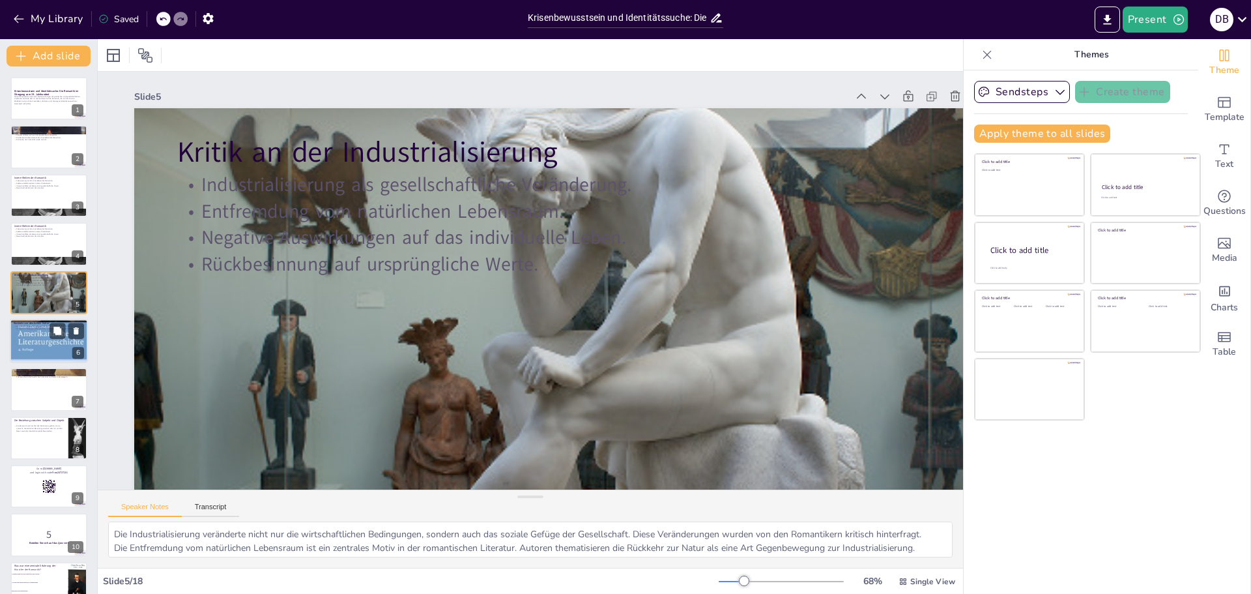
click at [50, 256] on div at bounding box center [49, 340] width 78 height 111
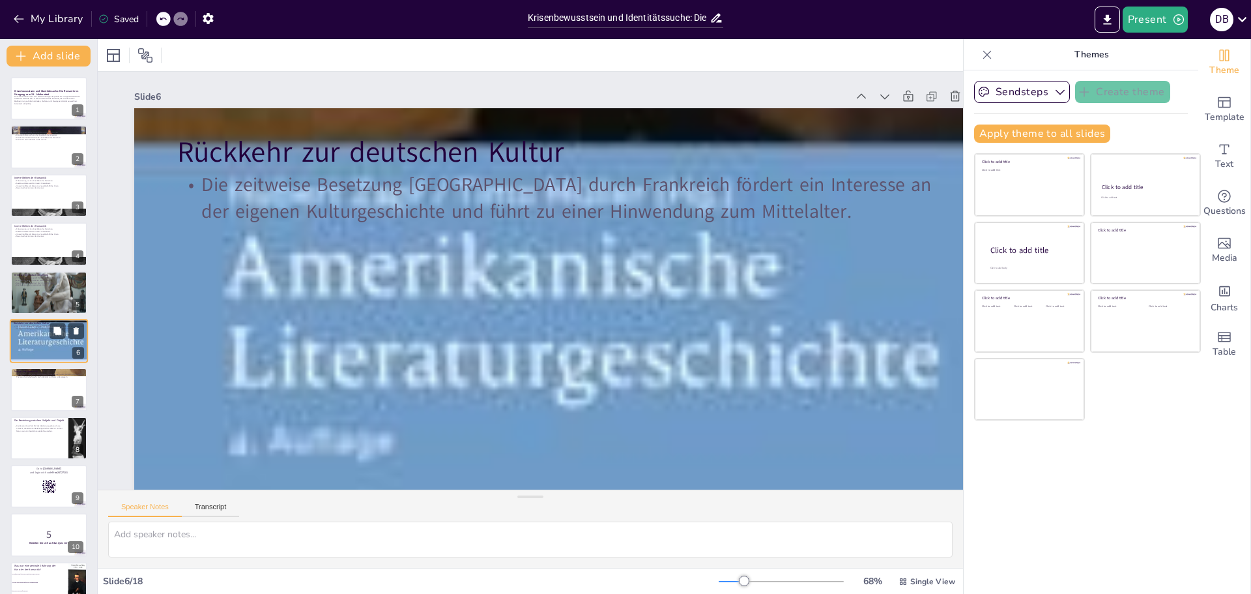
scroll to position [11, 0]
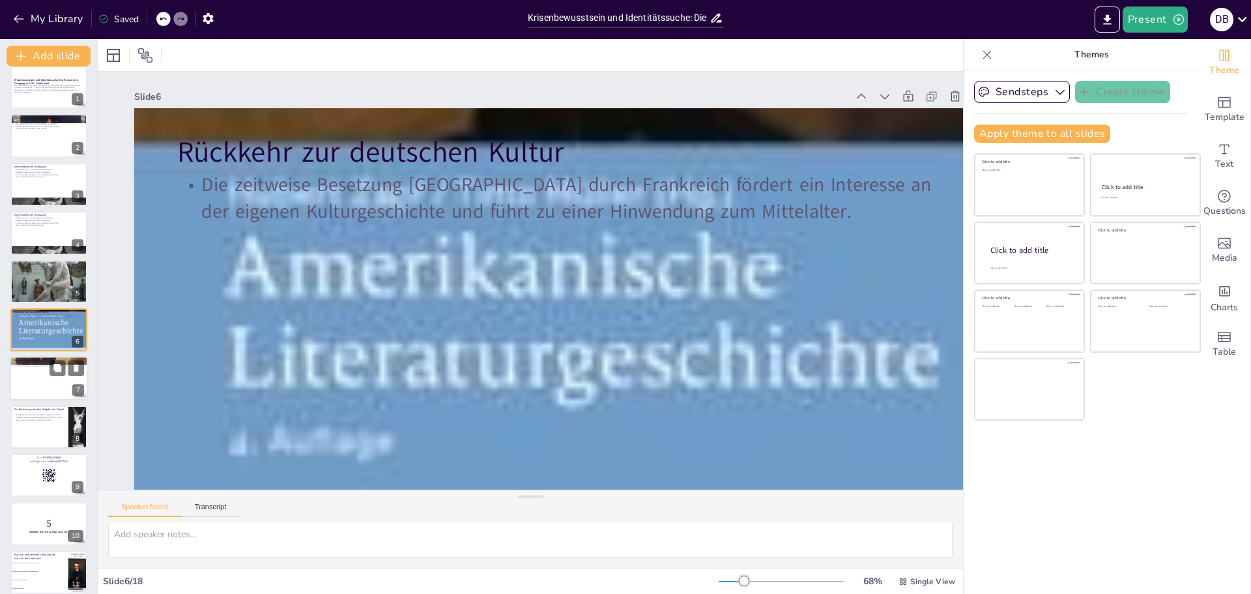
click at [51, 256] on div at bounding box center [49, 378] width 78 height 44
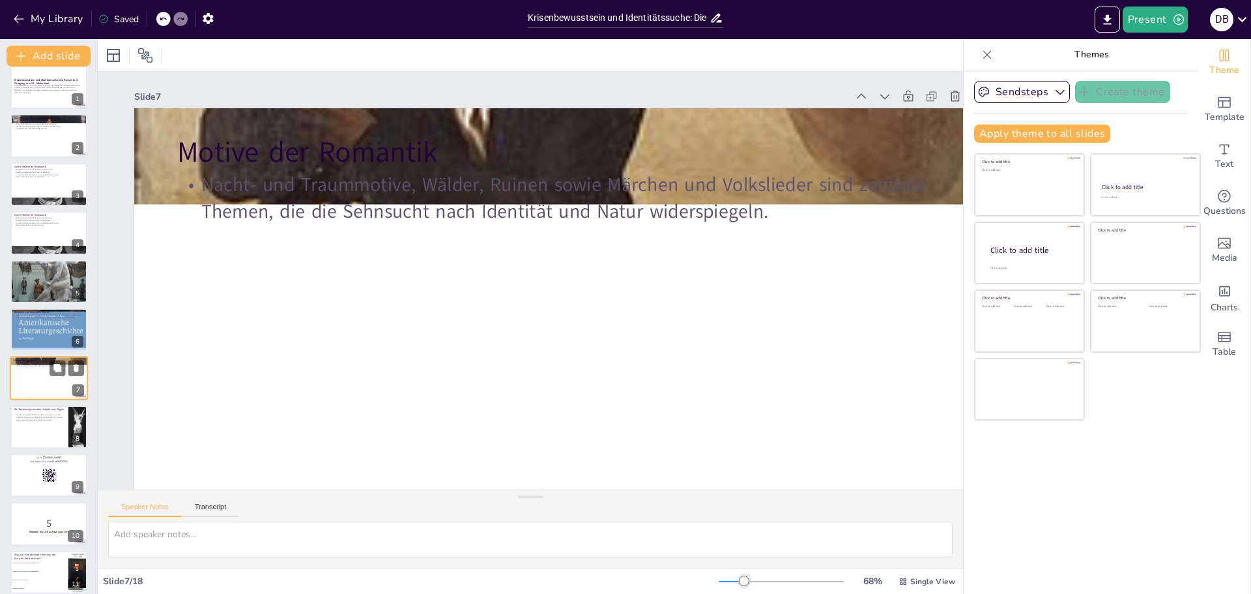
scroll to position [59, 0]
